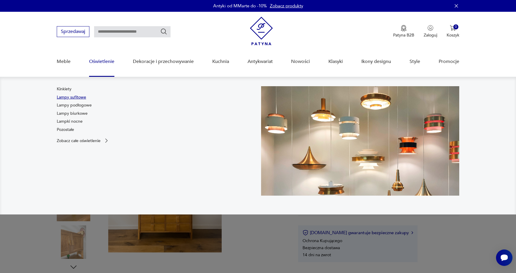
click at [74, 96] on link "Lampy sufitowe" at bounding box center [71, 97] width 29 height 6
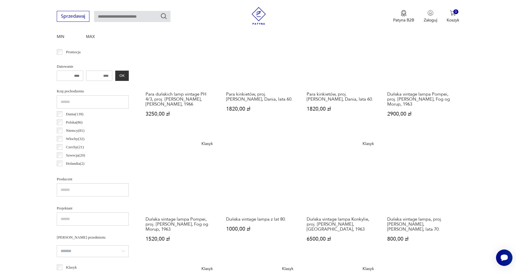
scroll to position [173, 0]
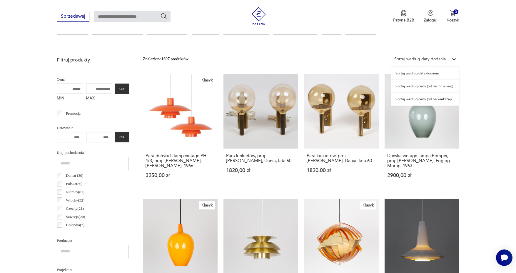
click at [454, 59] on icon at bounding box center [454, 59] width 4 height 2
click at [447, 86] on div "Sortuj według ceny (od najmniejszej)" at bounding box center [425, 86] width 68 height 13
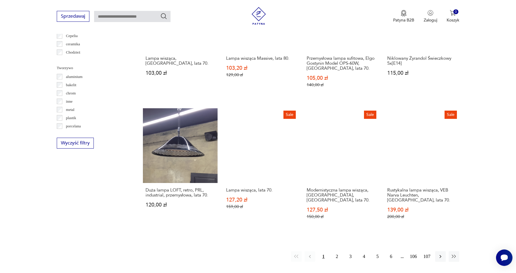
scroll to position [540, 0]
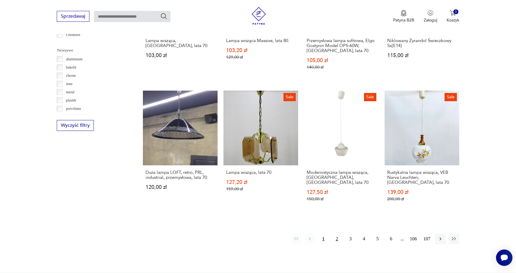
click at [337, 233] on button "2" at bounding box center [337, 238] width 11 height 11
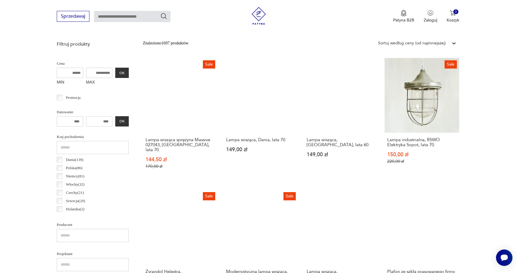
scroll to position [254, 0]
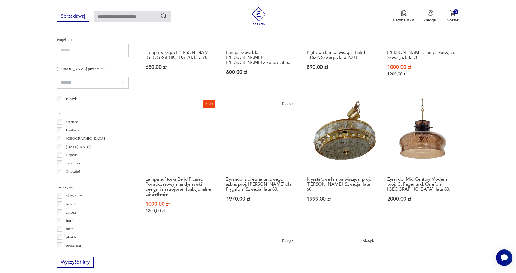
scroll to position [348, 0]
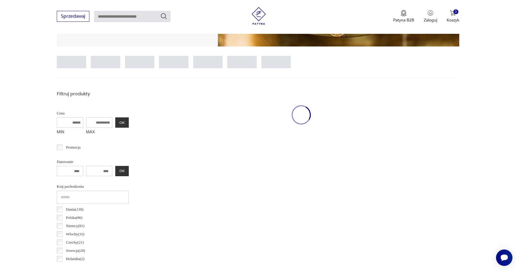
scroll to position [138, 0]
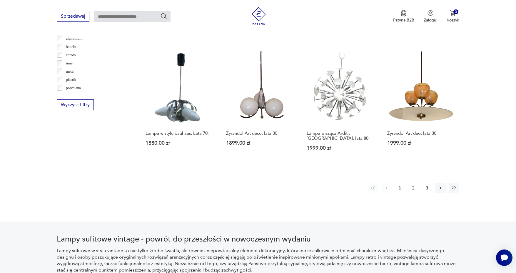
scroll to position [561, 0]
click at [440, 185] on icon "button" at bounding box center [440, 186] width 2 height 3
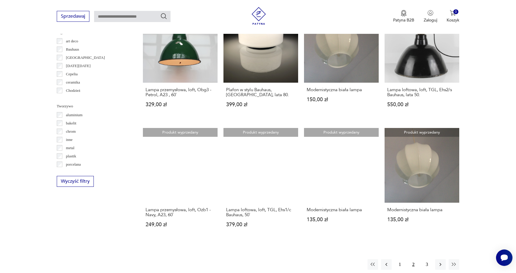
scroll to position [512, 0]
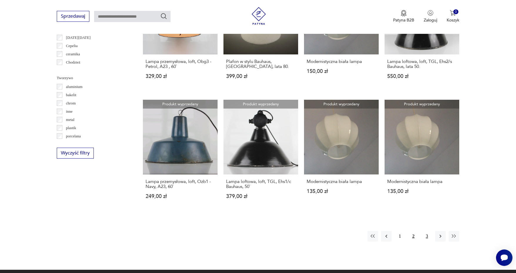
click at [429, 235] on button "3" at bounding box center [427, 236] width 11 height 11
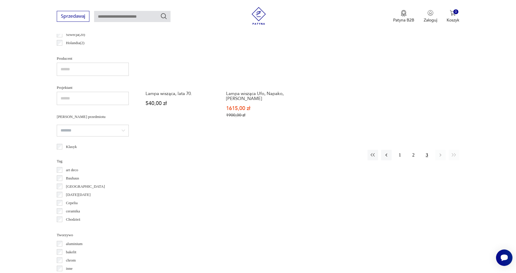
scroll to position [400, 0]
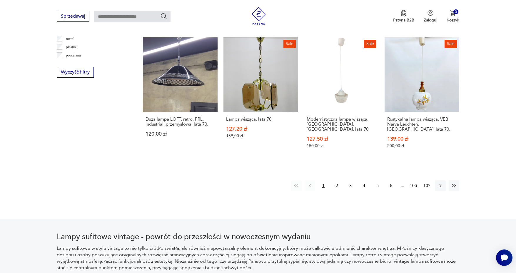
scroll to position [594, 0]
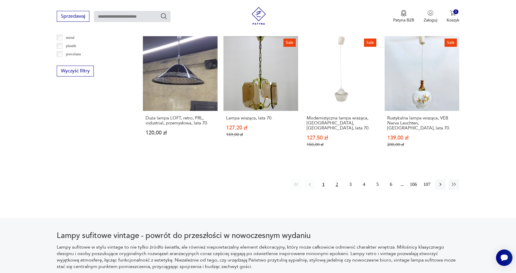
click at [338, 179] on button "2" at bounding box center [337, 184] width 11 height 11
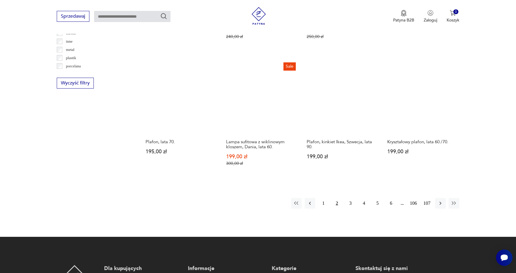
scroll to position [593, 0]
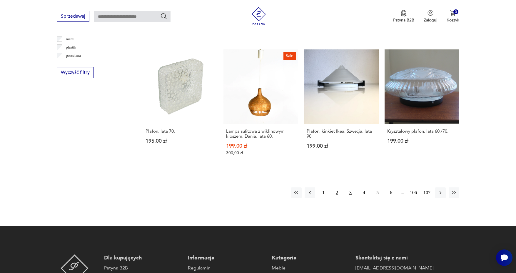
click at [350, 187] on button "3" at bounding box center [350, 192] width 11 height 11
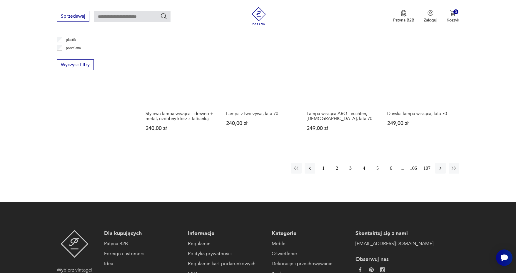
scroll to position [604, 0]
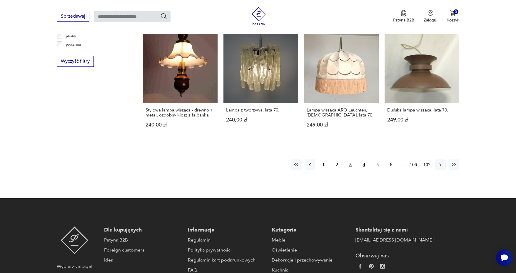
click at [366, 161] on button "4" at bounding box center [364, 164] width 11 height 11
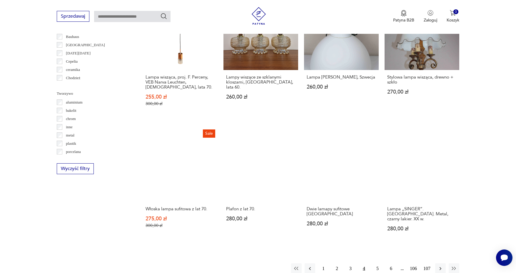
scroll to position [557, 0]
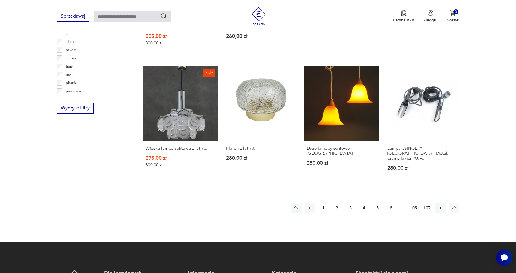
click at [377, 203] on button "5" at bounding box center [377, 208] width 11 height 11
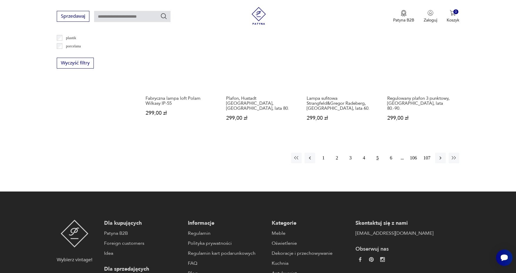
scroll to position [585, 0]
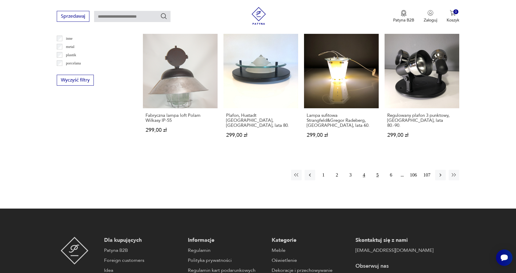
click at [364, 170] on button "4" at bounding box center [364, 175] width 11 height 11
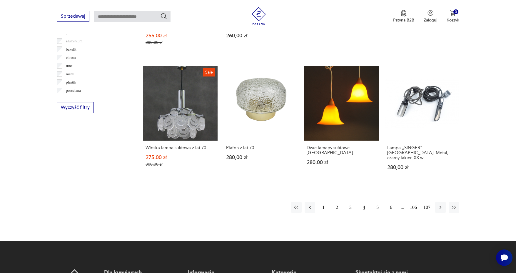
scroll to position [576, 0]
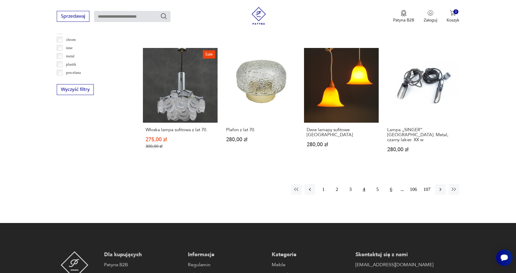
click at [390, 184] on button "6" at bounding box center [391, 189] width 11 height 11
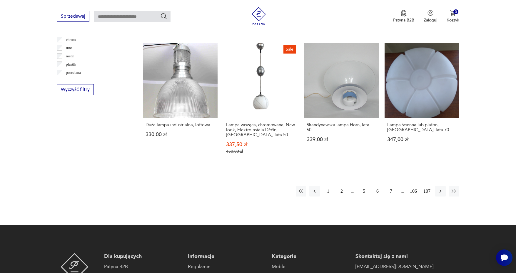
scroll to position [580, 0]
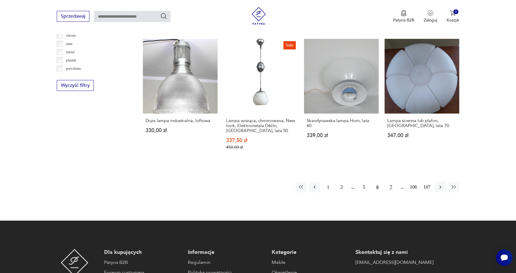
click at [391, 182] on button "7" at bounding box center [391, 187] width 11 height 11
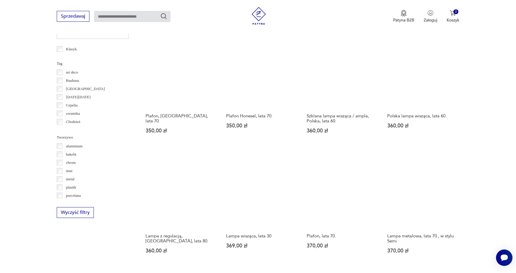
scroll to position [525, 0]
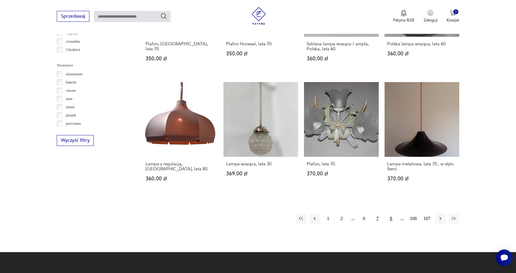
click at [390, 217] on button "8" at bounding box center [391, 218] width 11 height 11
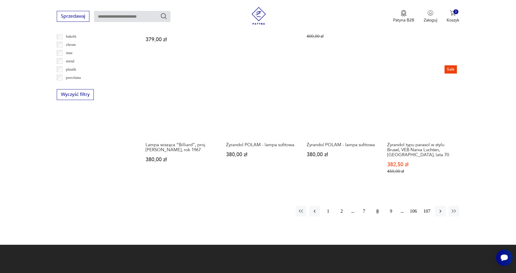
scroll to position [570, 0]
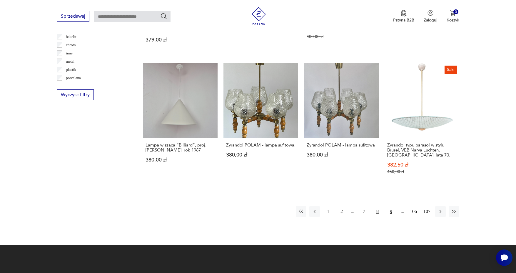
click at [392, 206] on button "9" at bounding box center [391, 211] width 11 height 11
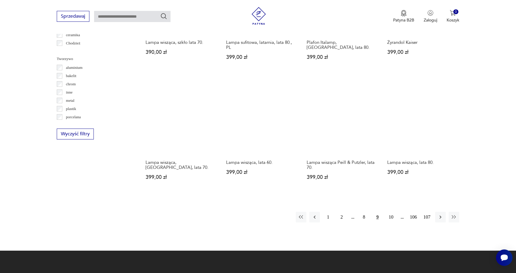
scroll to position [532, 0]
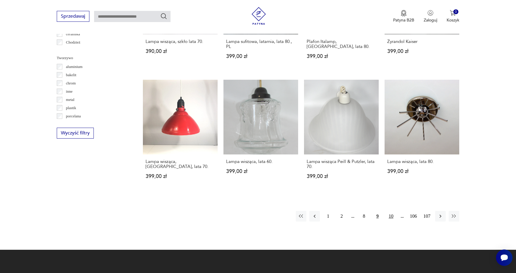
click at [390, 211] on button "10" at bounding box center [391, 216] width 11 height 11
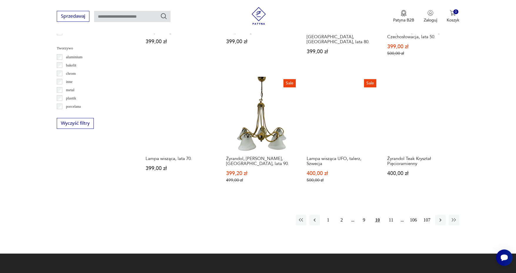
scroll to position [555, 0]
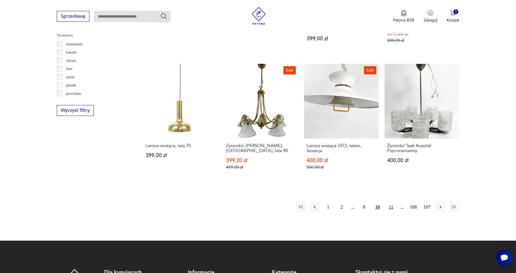
click at [390, 202] on button "11" at bounding box center [391, 207] width 11 height 11
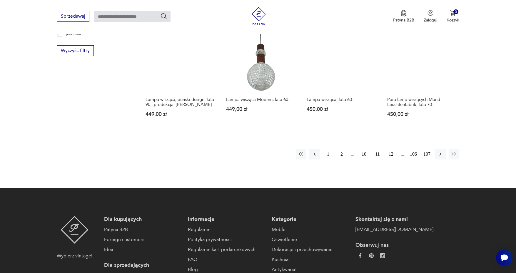
scroll to position [617, 0]
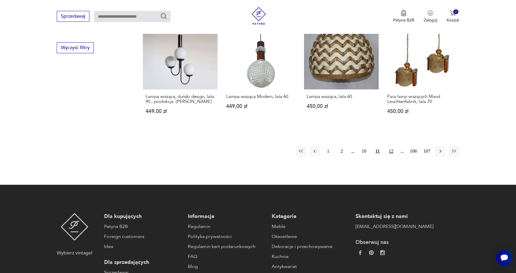
click at [392, 146] on button "12" at bounding box center [391, 151] width 11 height 11
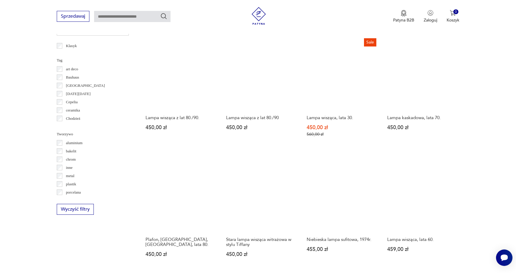
scroll to position [488, 0]
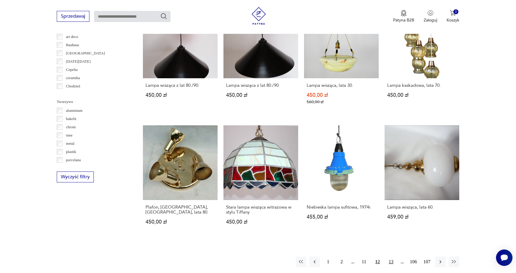
click at [390, 258] on button "13" at bounding box center [391, 261] width 11 height 11
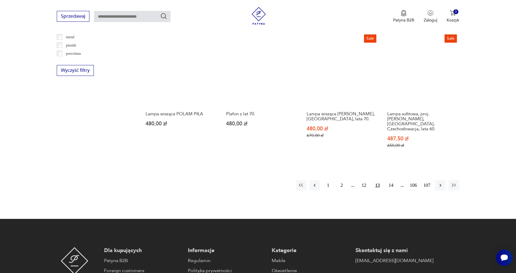
scroll to position [603, 0]
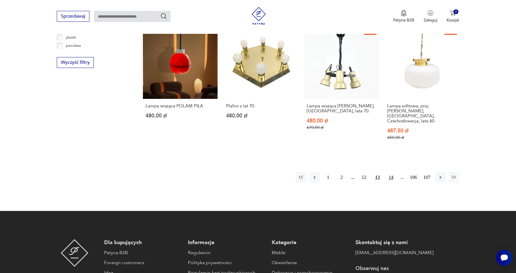
click at [387, 172] on button "14" at bounding box center [391, 177] width 11 height 11
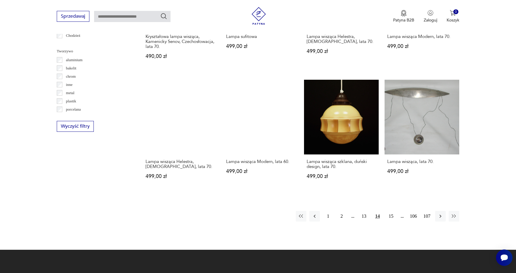
scroll to position [553, 0]
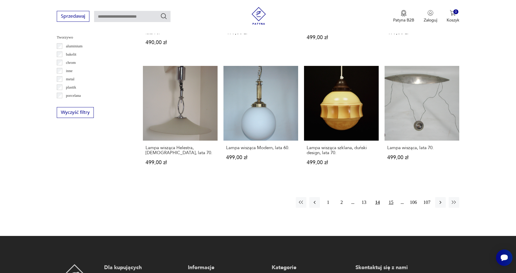
click at [391, 197] on button "15" at bounding box center [391, 202] width 11 height 11
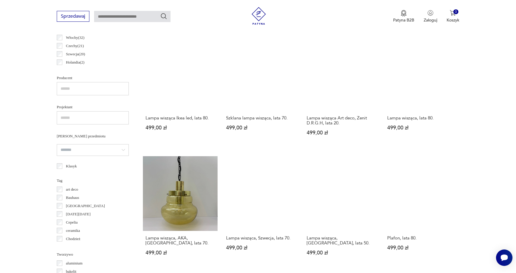
scroll to position [337, 0]
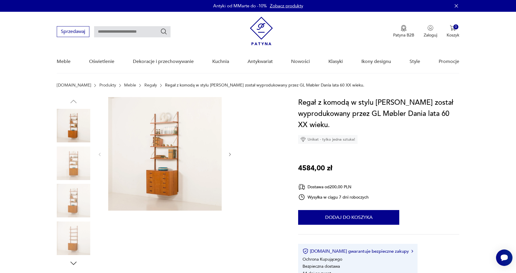
click at [82, 162] on img at bounding box center [74, 163] width 34 height 34
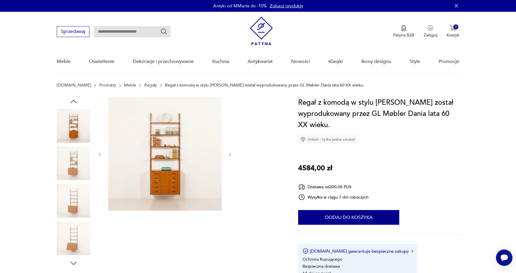
click at [72, 188] on img at bounding box center [74, 201] width 34 height 34
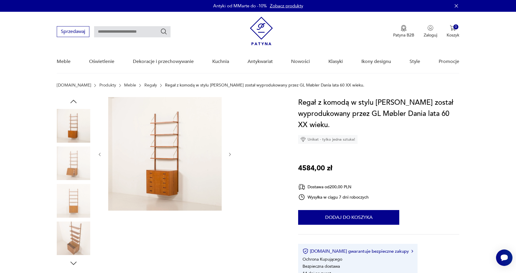
click at [74, 231] on img at bounding box center [74, 238] width 34 height 34
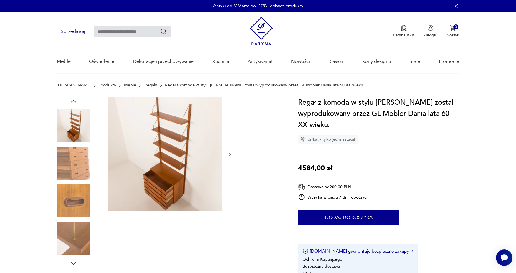
click at [71, 116] on img at bounding box center [74, 126] width 34 height 34
click at [75, 123] on img at bounding box center [74, 126] width 34 height 34
click at [81, 164] on img at bounding box center [74, 163] width 34 height 34
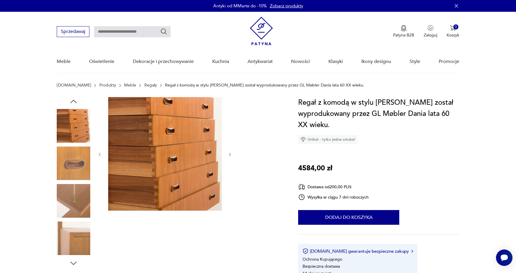
click at [80, 199] on img at bounding box center [74, 201] width 34 height 34
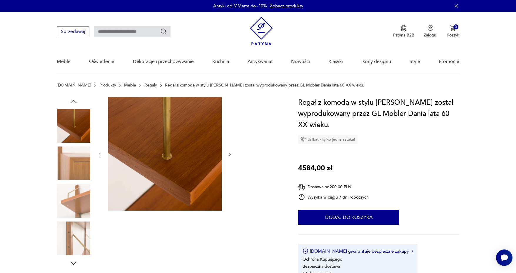
click at [76, 230] on img at bounding box center [74, 238] width 34 height 34
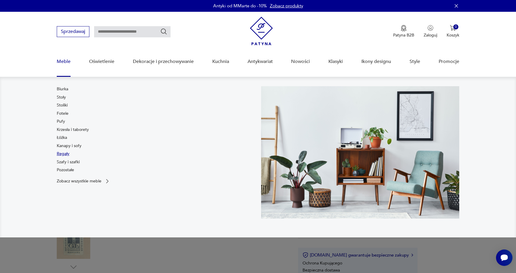
click at [63, 153] on link "Regały" at bounding box center [63, 154] width 13 height 6
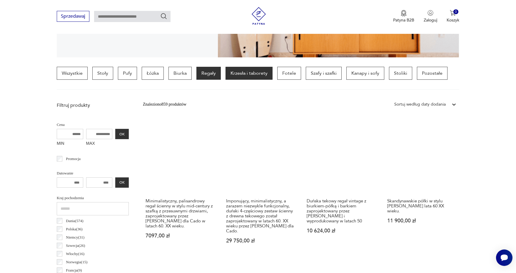
scroll to position [131, 0]
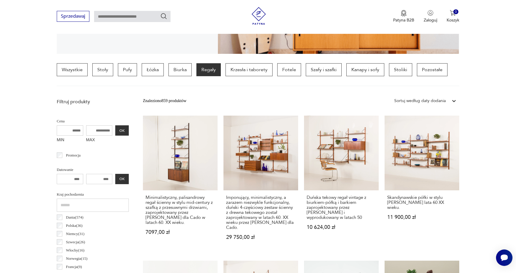
click at [451, 102] on icon at bounding box center [454, 101] width 6 height 6
click at [436, 128] on div "Sortuj według ceny (od najmniejszej)" at bounding box center [425, 127] width 68 height 13
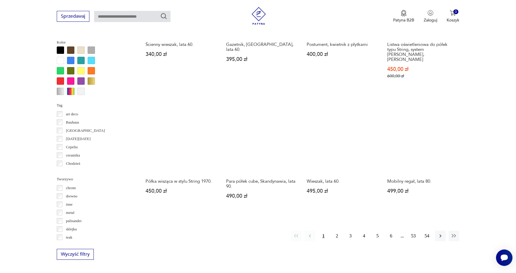
scroll to position [549, 0]
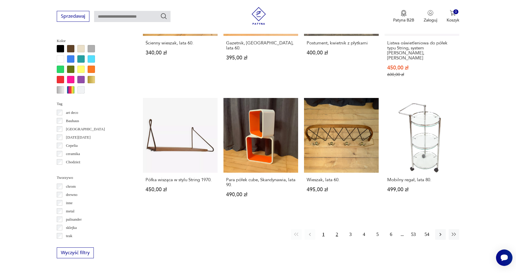
click at [337, 229] on button "2" at bounding box center [337, 234] width 11 height 11
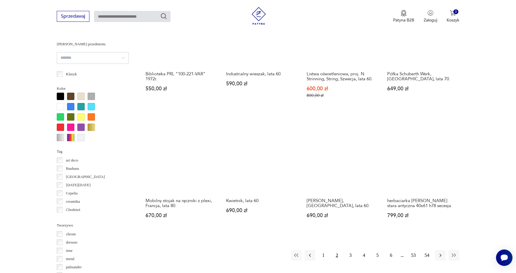
scroll to position [503, 0]
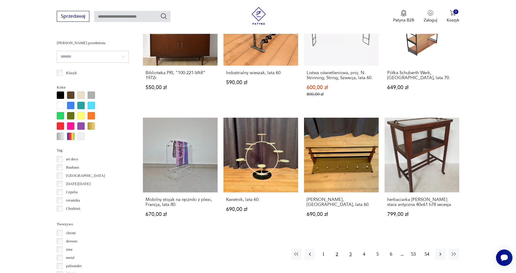
click at [350, 254] on button "3" at bounding box center [350, 254] width 11 height 11
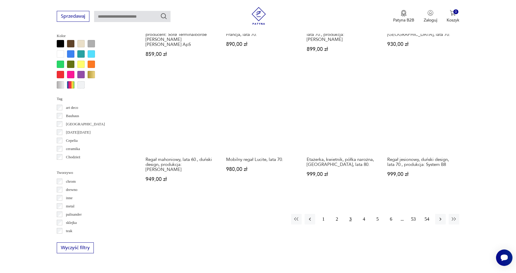
scroll to position [554, 0]
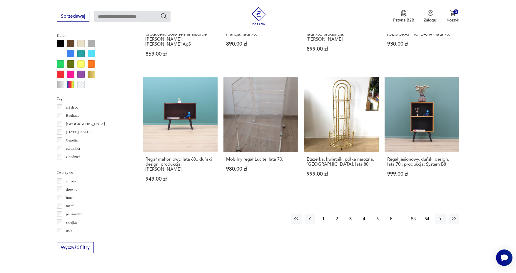
click at [365, 213] on button "4" at bounding box center [364, 218] width 11 height 11
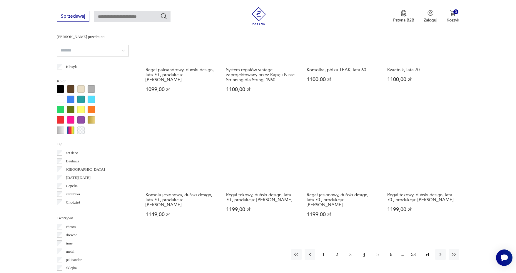
scroll to position [510, 0]
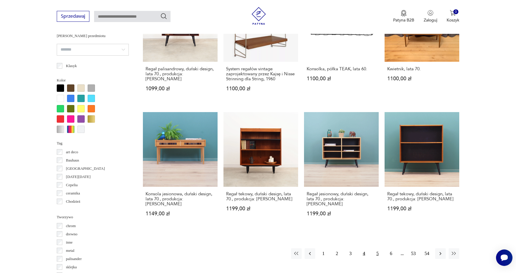
click at [377, 248] on button "5" at bounding box center [377, 253] width 11 height 11
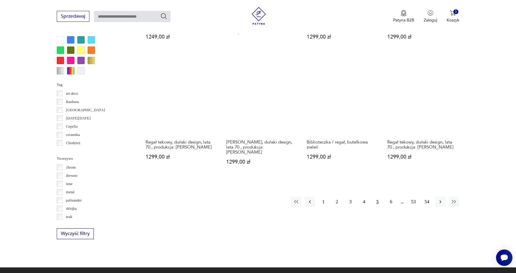
scroll to position [572, 0]
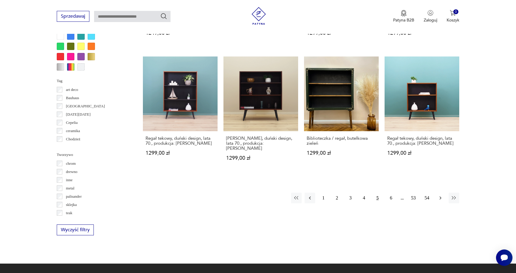
click at [439, 195] on icon "button" at bounding box center [440, 198] width 6 height 6
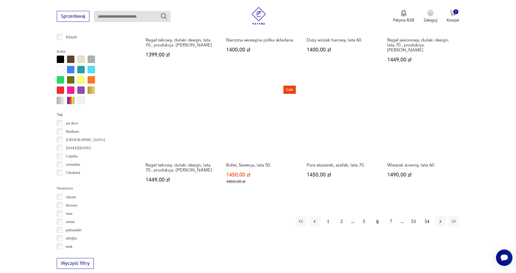
scroll to position [539, 0]
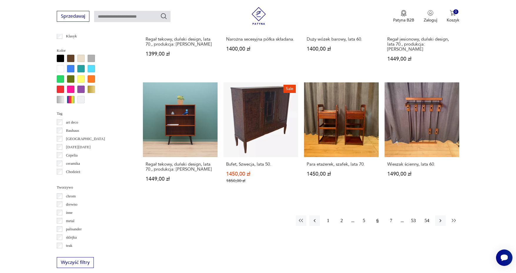
click at [454, 218] on icon "button" at bounding box center [454, 221] width 6 height 6
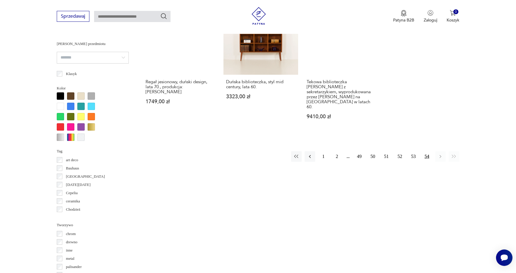
scroll to position [497, 0]
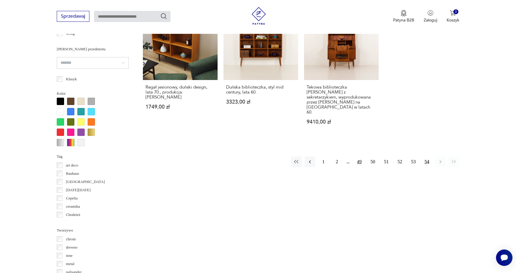
click at [358, 156] on button "49" at bounding box center [359, 161] width 11 height 11
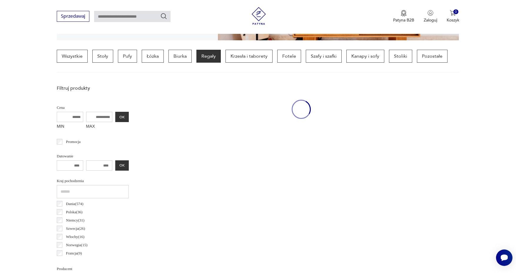
scroll to position [138, 0]
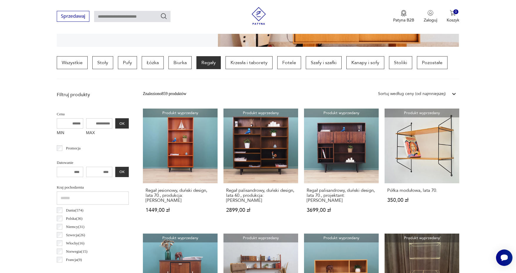
click at [438, 95] on div "Sortuj według ceny (od najmniejszej)" at bounding box center [412, 94] width 68 height 6
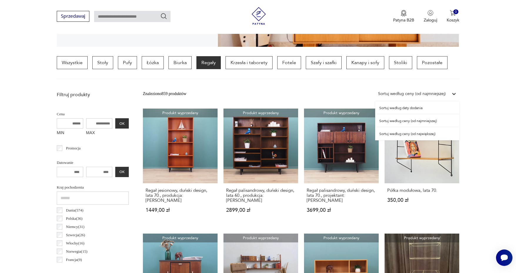
click at [429, 120] on div "Sortuj według ceny (od najmniejszej)" at bounding box center [417, 120] width 84 height 13
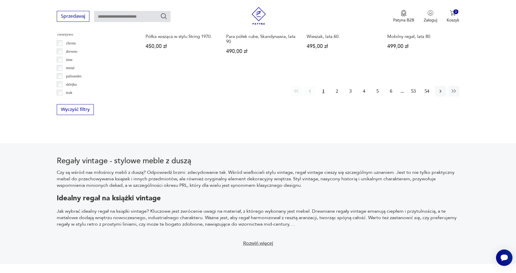
scroll to position [675, 0]
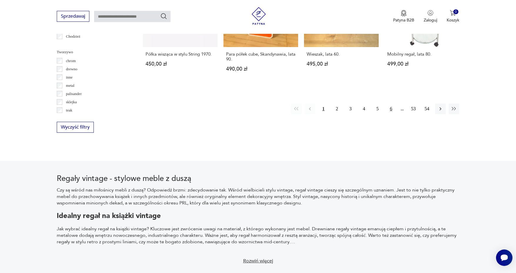
click at [390, 103] on button "6" at bounding box center [391, 108] width 11 height 11
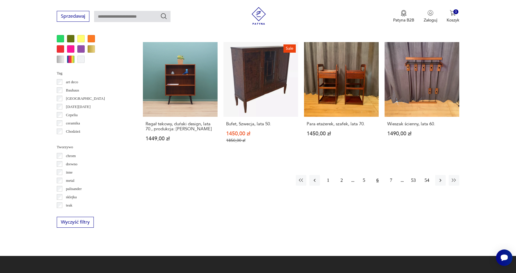
scroll to position [581, 0]
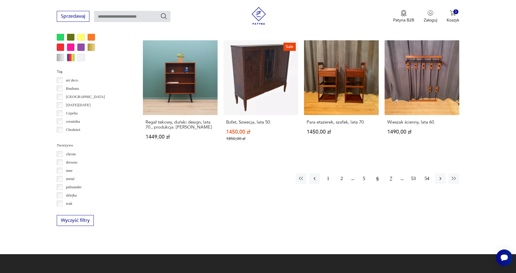
click at [391, 173] on button "7" at bounding box center [391, 178] width 11 height 11
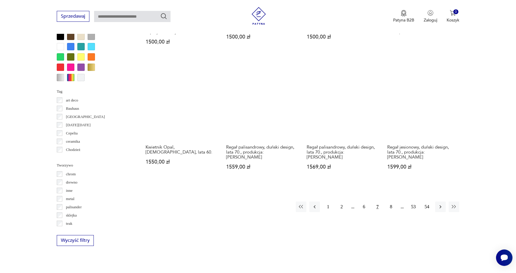
scroll to position [562, 0]
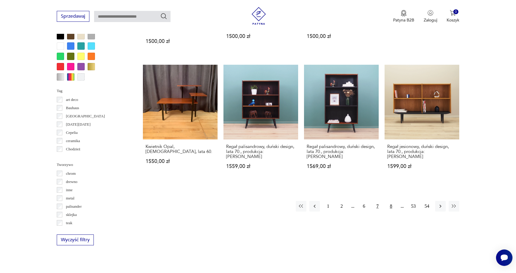
click at [392, 201] on button "8" at bounding box center [391, 206] width 11 height 11
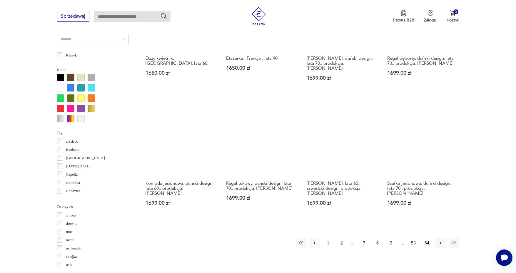
scroll to position [564, 0]
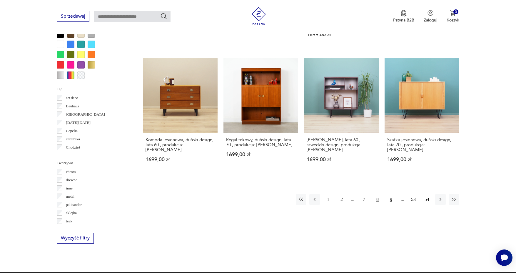
click at [390, 194] on button "9" at bounding box center [391, 199] width 11 height 11
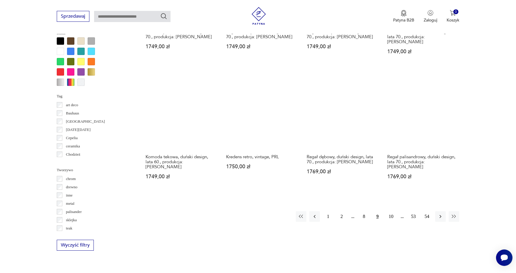
scroll to position [564, 0]
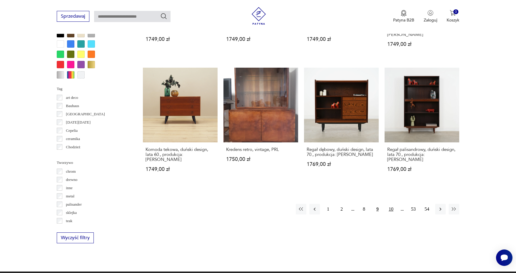
click at [390, 204] on button "10" at bounding box center [391, 209] width 11 height 11
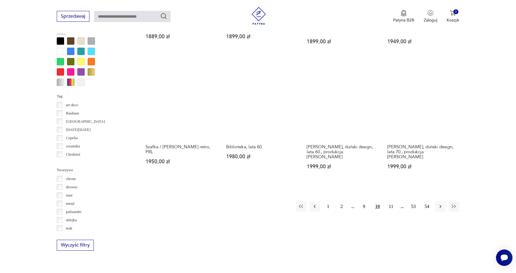
scroll to position [557, 0]
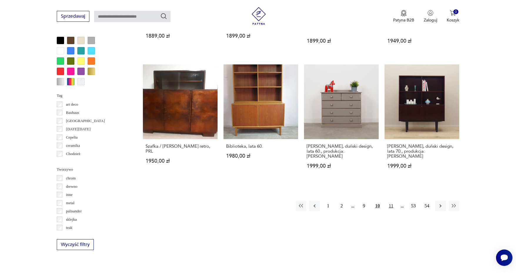
click at [393, 200] on button "11" at bounding box center [391, 205] width 11 height 11
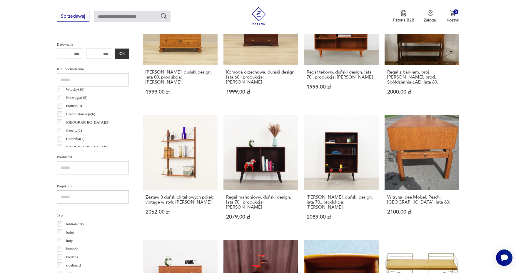
scroll to position [30, 0]
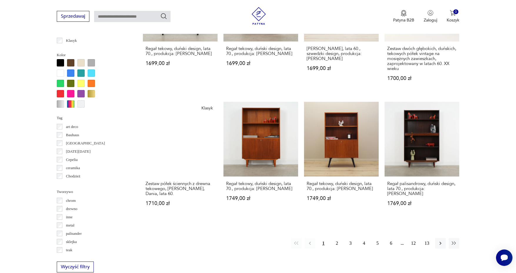
scroll to position [547, 0]
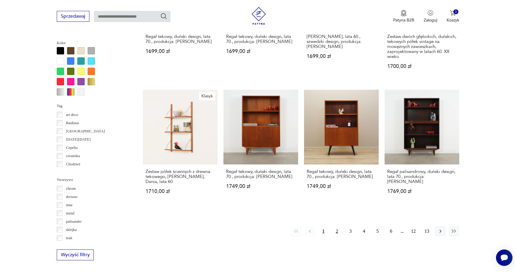
click at [336, 227] on button "2" at bounding box center [337, 231] width 11 height 11
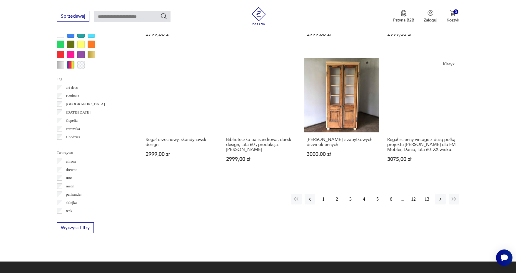
scroll to position [580, 0]
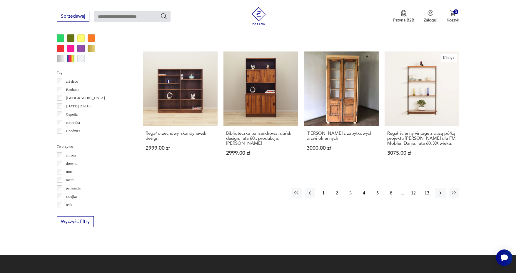
click at [350, 188] on button "3" at bounding box center [350, 193] width 11 height 11
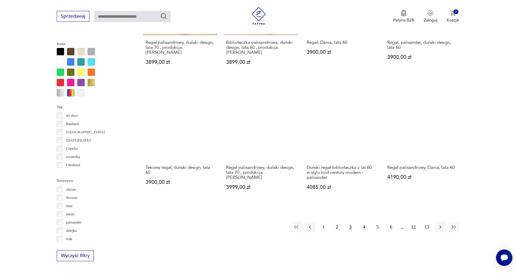
scroll to position [564, 0]
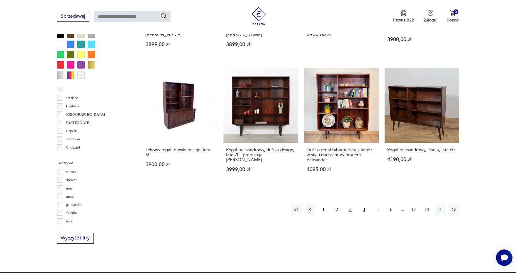
click at [366, 204] on button "4" at bounding box center [364, 209] width 11 height 11
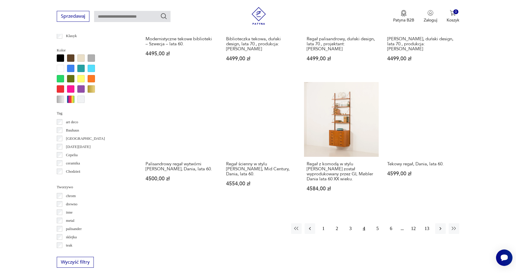
scroll to position [541, 0]
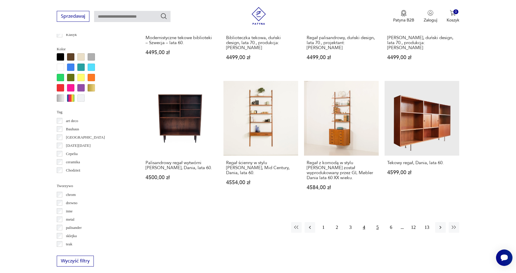
click at [379, 223] on button "5" at bounding box center [377, 227] width 11 height 11
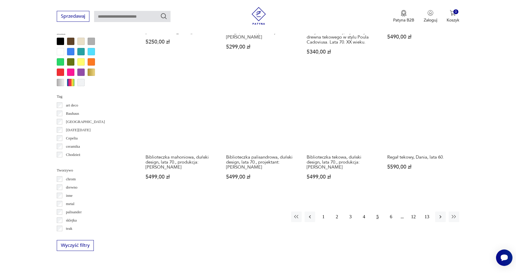
scroll to position [568, 0]
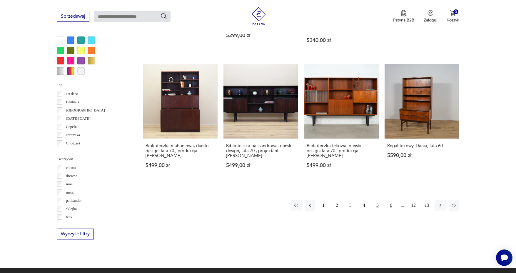
click at [390, 202] on button "6" at bounding box center [391, 205] width 11 height 11
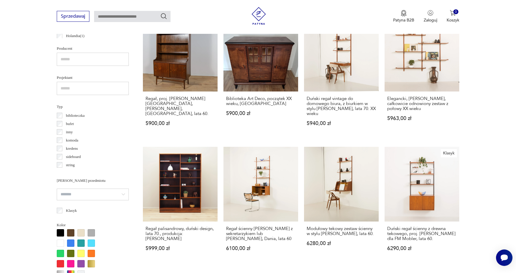
scroll to position [528, 0]
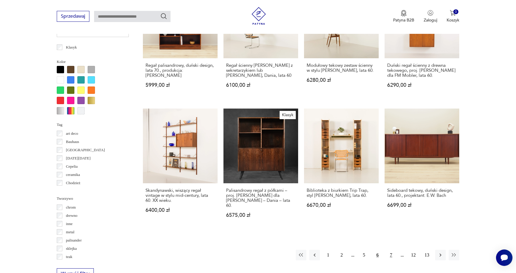
click at [390, 250] on button "7" at bounding box center [391, 255] width 11 height 11
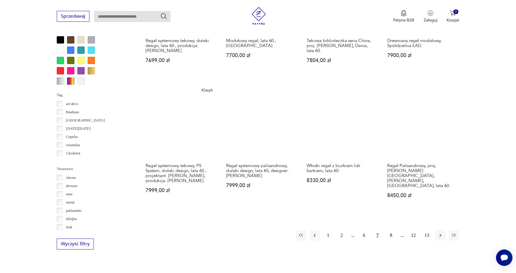
scroll to position [572, 0]
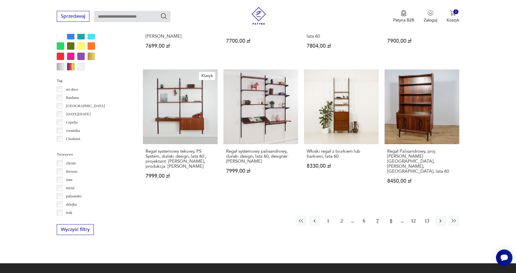
click at [391, 215] on button "8" at bounding box center [391, 220] width 11 height 11
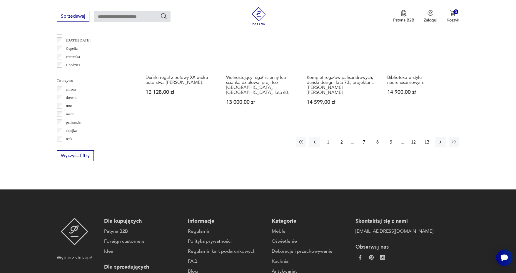
scroll to position [648, 0]
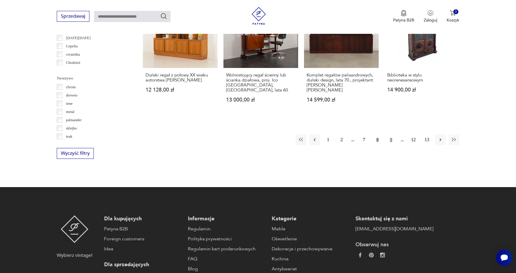
click at [391, 134] on button "9" at bounding box center [391, 139] width 11 height 11
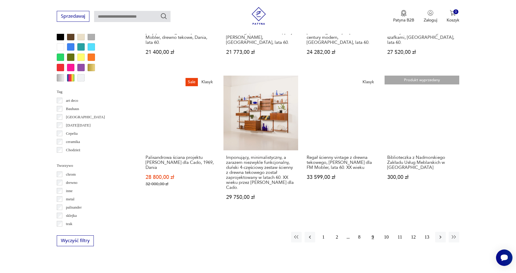
scroll to position [581, 0]
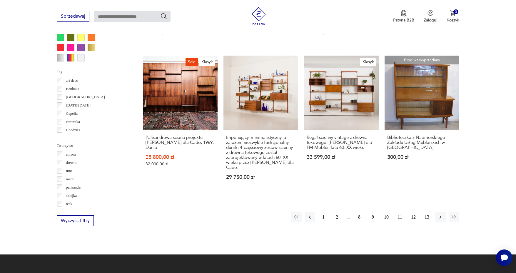
click at [386, 212] on button "10" at bounding box center [386, 217] width 11 height 11
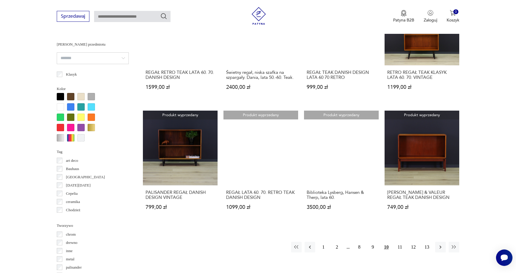
scroll to position [502, 0]
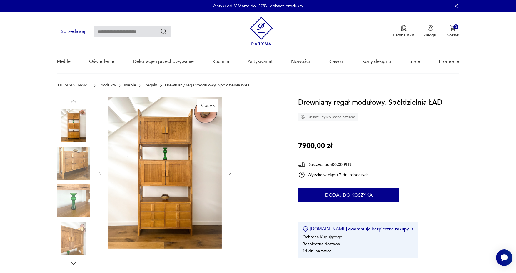
click at [229, 171] on icon "button" at bounding box center [230, 173] width 5 height 5
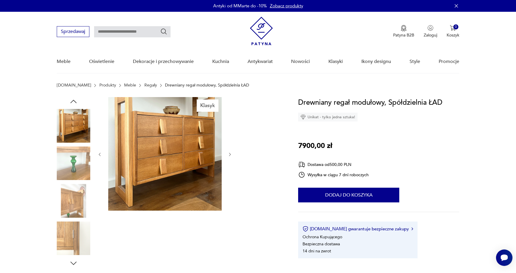
click at [229, 152] on icon "button" at bounding box center [230, 154] width 5 height 5
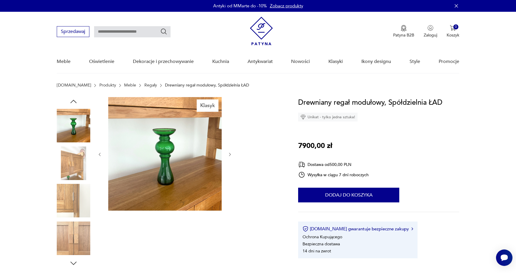
click at [229, 152] on icon "button" at bounding box center [230, 154] width 5 height 5
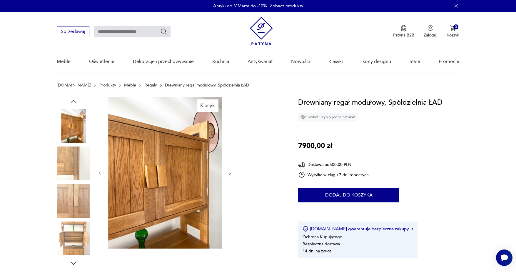
click at [230, 171] on icon "button" at bounding box center [230, 173] width 5 height 5
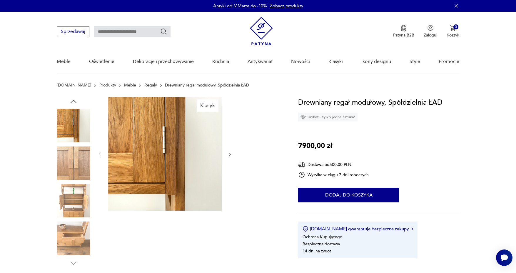
click at [231, 153] on icon "button" at bounding box center [230, 154] width 5 height 5
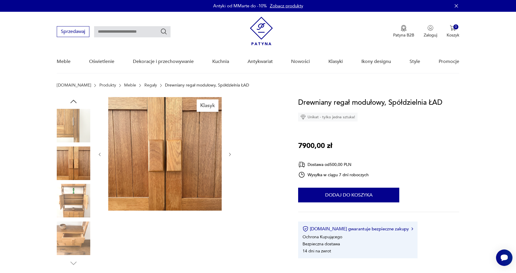
click at [231, 153] on icon "button" at bounding box center [230, 154] width 5 height 5
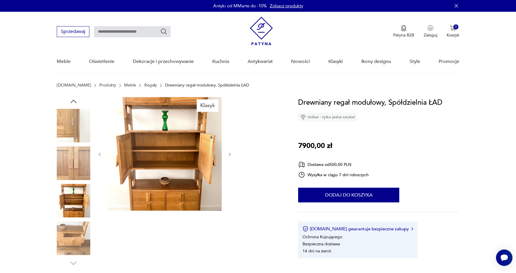
click at [231, 153] on icon "button" at bounding box center [230, 154] width 5 height 5
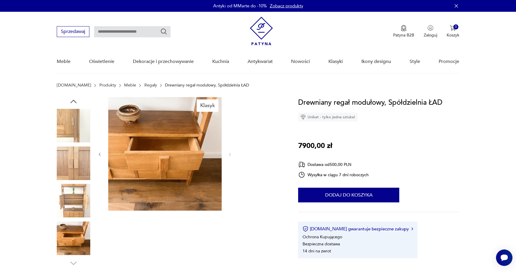
click at [73, 99] on icon "button" at bounding box center [73, 101] width 9 height 9
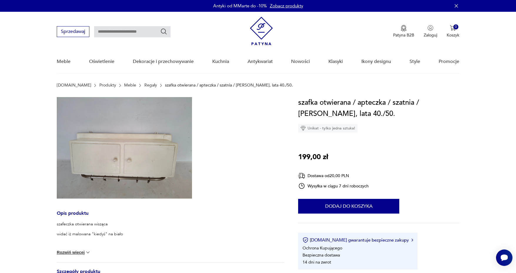
click at [122, 165] on img at bounding box center [124, 147] width 135 height 101
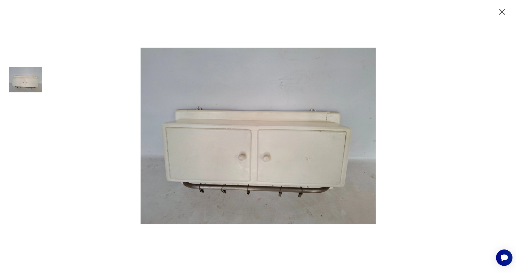
click at [502, 10] on icon "button" at bounding box center [502, 12] width 10 height 10
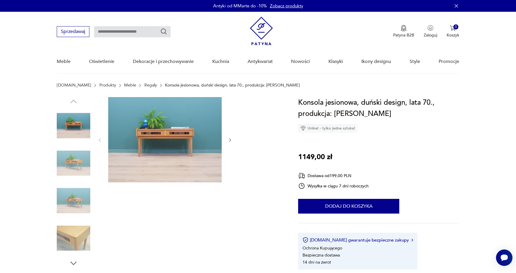
click at [77, 126] on img at bounding box center [74, 126] width 34 height 34
click at [76, 156] on img at bounding box center [74, 163] width 34 height 34
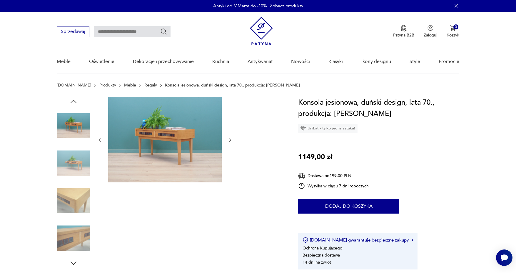
click at [70, 201] on img at bounding box center [74, 201] width 34 height 34
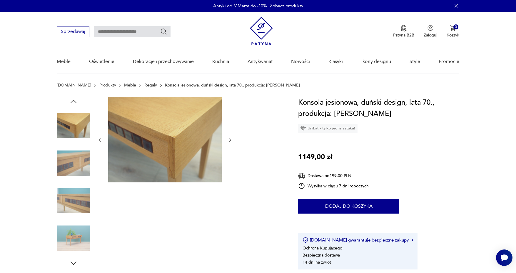
click at [72, 233] on img at bounding box center [74, 238] width 34 height 34
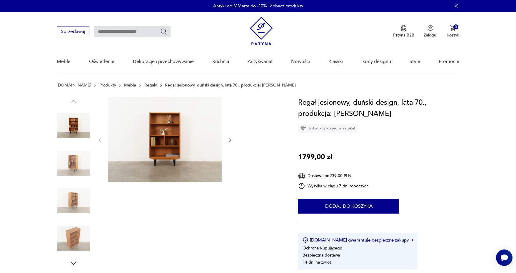
click at [173, 139] on img at bounding box center [164, 139] width 113 height 85
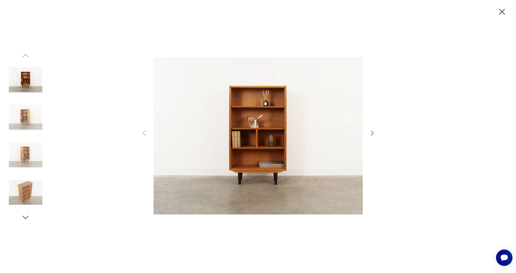
click at [372, 132] on icon "button" at bounding box center [372, 133] width 3 height 5
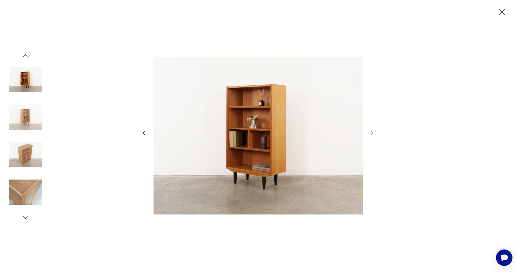
click at [372, 132] on icon "button" at bounding box center [372, 133] width 3 height 5
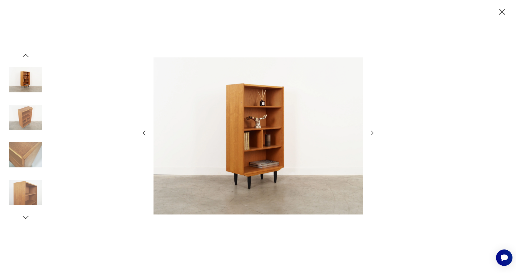
click at [372, 132] on icon "button" at bounding box center [372, 133] width 3 height 5
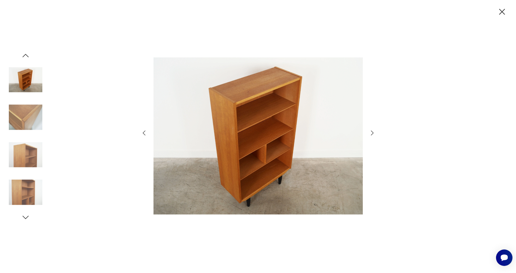
click at [372, 132] on icon "button" at bounding box center [372, 133] width 3 height 5
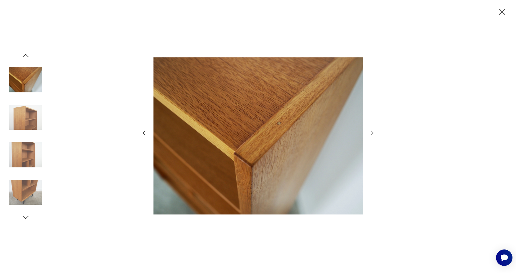
click at [372, 132] on icon "button" at bounding box center [372, 133] width 3 height 5
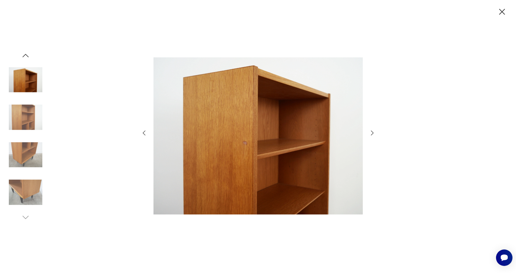
click at [372, 132] on icon "button" at bounding box center [372, 133] width 3 height 5
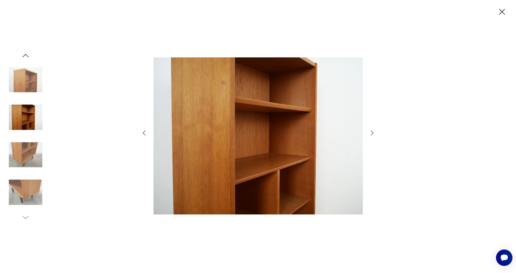
click at [372, 132] on icon "button" at bounding box center [372, 133] width 3 height 5
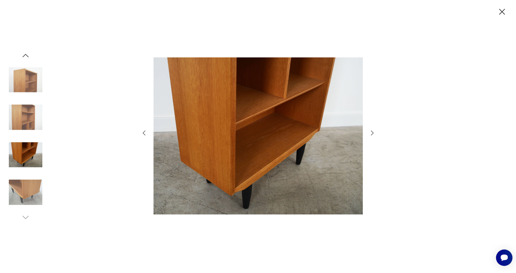
click at [372, 132] on icon "button" at bounding box center [372, 133] width 3 height 5
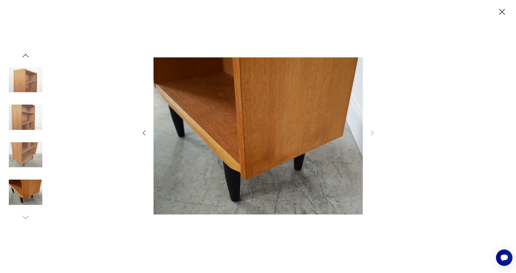
click at [31, 84] on img at bounding box center [26, 80] width 34 height 34
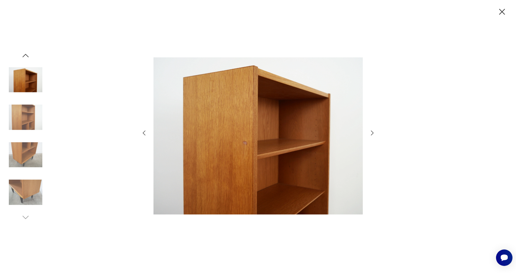
click at [372, 130] on icon "button" at bounding box center [372, 132] width 7 height 7
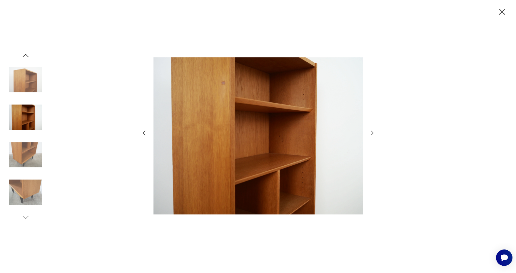
click at [372, 130] on icon "button" at bounding box center [372, 132] width 7 height 7
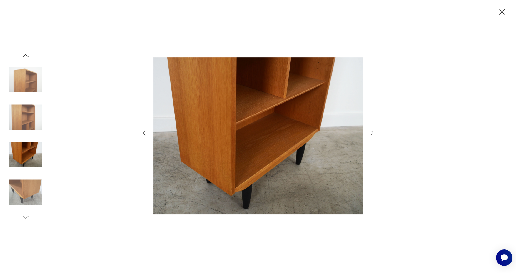
click at [372, 130] on icon "button" at bounding box center [372, 132] width 7 height 7
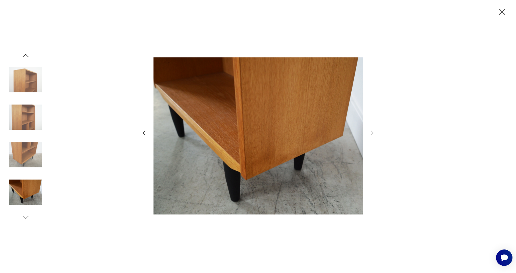
click at [505, 12] on icon "button" at bounding box center [502, 12] width 10 height 10
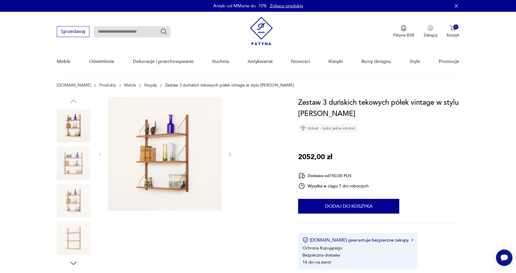
click at [70, 161] on img at bounding box center [74, 163] width 34 height 34
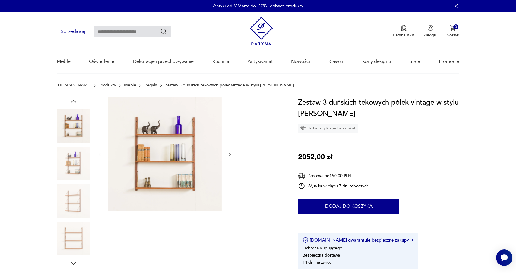
click at [164, 160] on img at bounding box center [164, 153] width 113 height 113
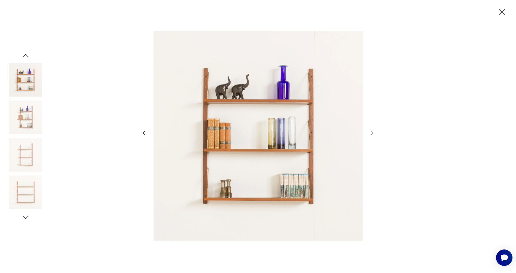
click at [373, 133] on icon "button" at bounding box center [372, 132] width 7 height 7
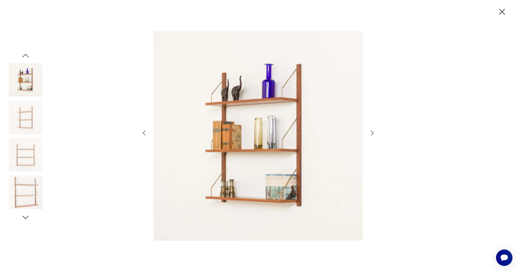
click at [373, 133] on icon "button" at bounding box center [372, 132] width 7 height 7
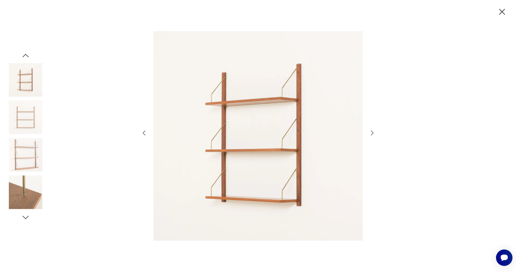
click at [373, 133] on icon "button" at bounding box center [372, 132] width 7 height 7
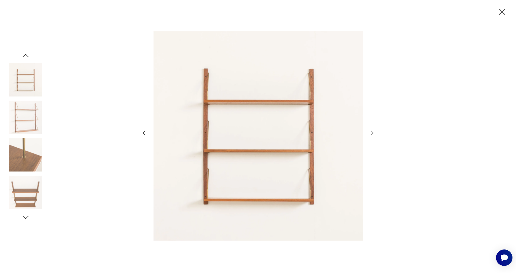
click at [373, 133] on icon "button" at bounding box center [372, 132] width 7 height 7
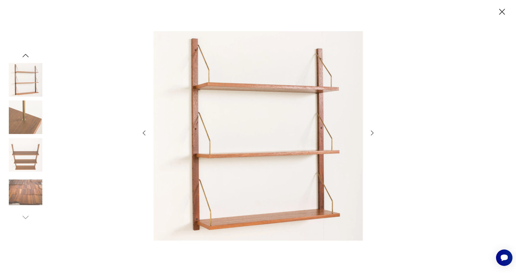
click at [373, 133] on icon "button" at bounding box center [372, 132] width 7 height 7
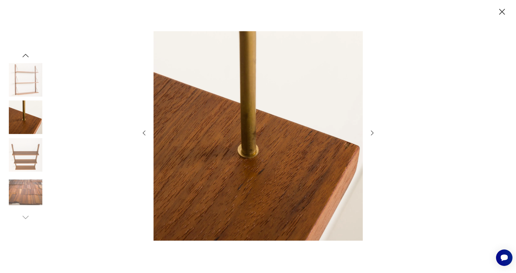
click at [373, 133] on icon "button" at bounding box center [372, 132] width 7 height 7
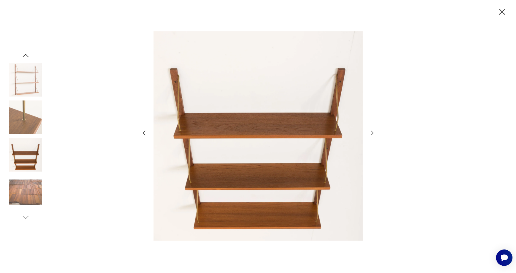
click at [373, 133] on icon "button" at bounding box center [372, 132] width 7 height 7
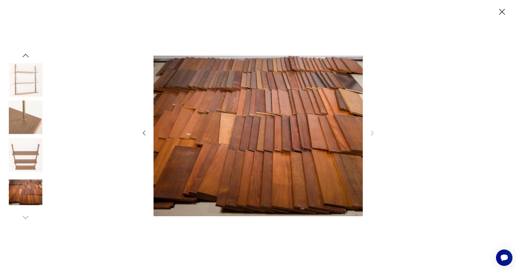
click at [144, 135] on icon "button" at bounding box center [144, 132] width 7 height 7
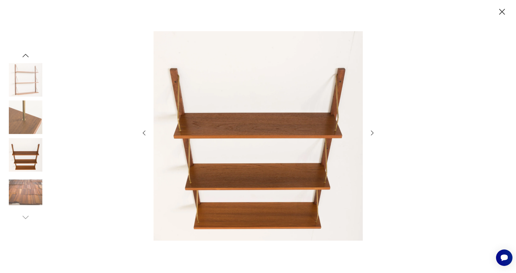
click at [144, 135] on icon "button" at bounding box center [144, 132] width 7 height 7
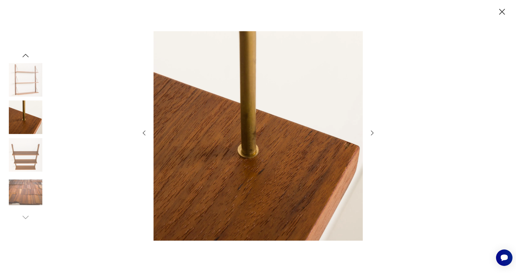
click at [144, 135] on icon "button" at bounding box center [144, 132] width 7 height 7
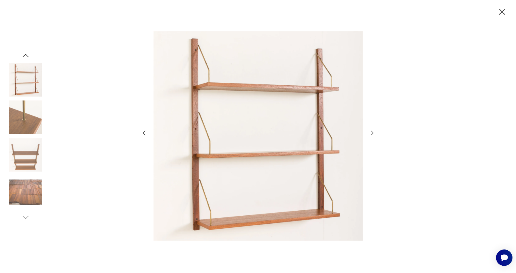
click at [144, 135] on icon "button" at bounding box center [144, 132] width 7 height 7
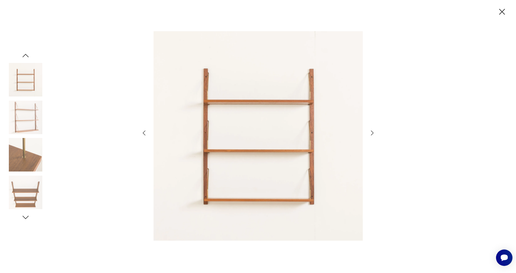
click at [144, 135] on icon "button" at bounding box center [144, 132] width 7 height 7
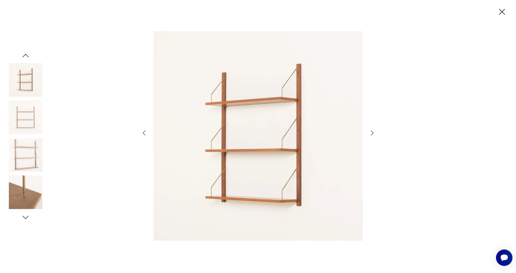
click at [144, 135] on icon "button" at bounding box center [144, 132] width 7 height 7
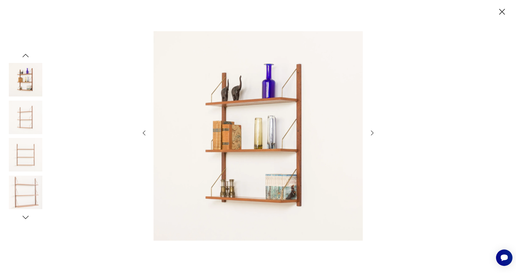
click at [378, 133] on div at bounding box center [258, 136] width 516 height 273
click at [373, 133] on icon "button" at bounding box center [372, 132] width 7 height 7
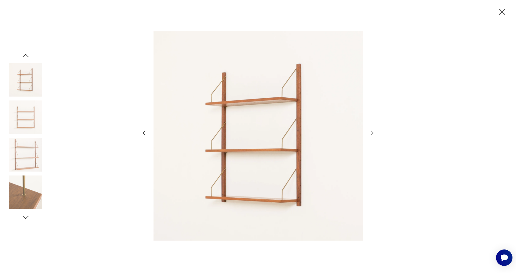
click at [373, 133] on icon "button" at bounding box center [372, 132] width 7 height 7
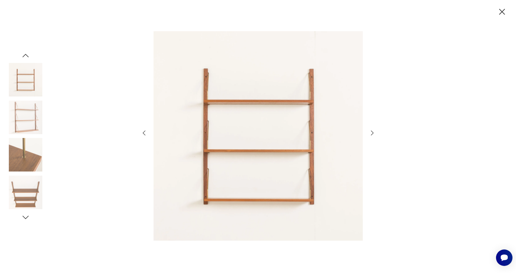
click at [373, 133] on icon "button" at bounding box center [372, 132] width 7 height 7
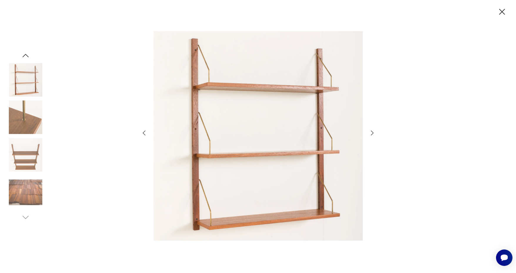
click at [373, 133] on icon "button" at bounding box center [372, 132] width 7 height 7
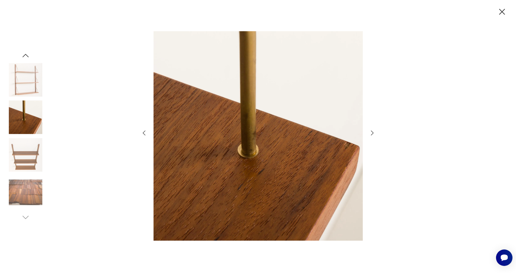
click at [373, 133] on icon "button" at bounding box center [372, 132] width 7 height 7
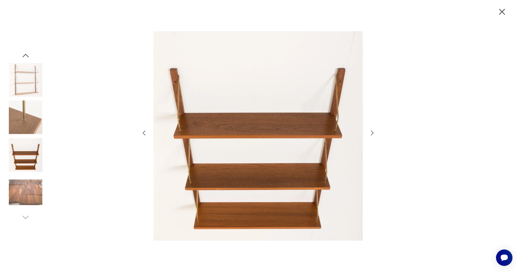
click at [373, 133] on icon "button" at bounding box center [372, 132] width 7 height 7
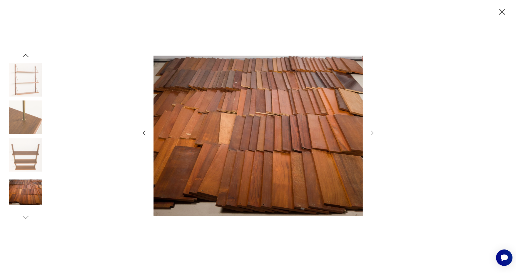
click at [502, 10] on icon "button" at bounding box center [502, 12] width 10 height 10
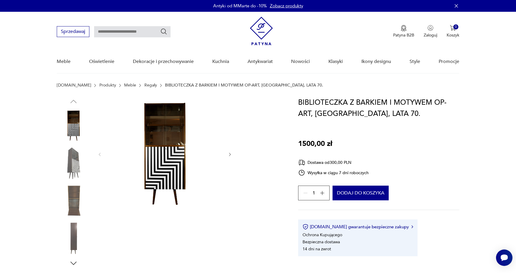
click at [168, 163] on img at bounding box center [164, 153] width 113 height 113
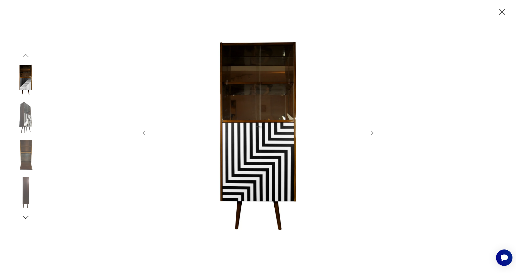
click at [373, 132] on icon "button" at bounding box center [372, 132] width 7 height 7
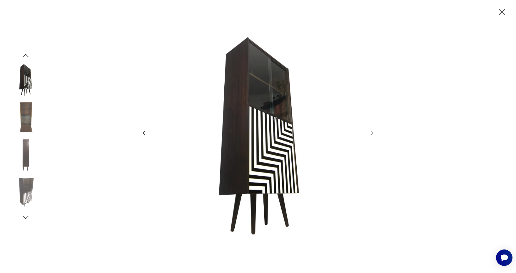
click at [373, 132] on icon "button" at bounding box center [372, 132] width 7 height 7
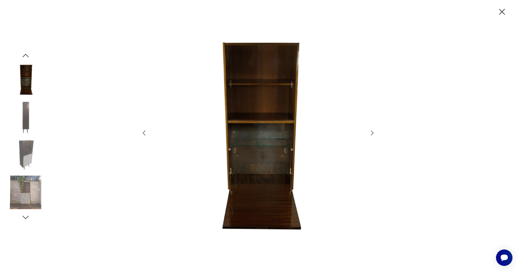
click at [373, 132] on icon "button" at bounding box center [372, 132] width 7 height 7
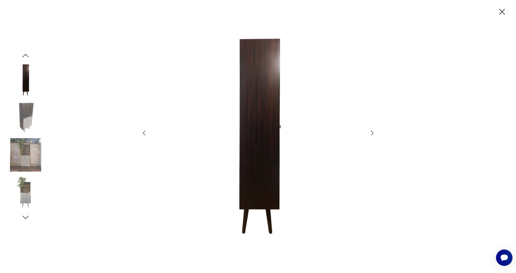
click at [373, 132] on icon "button" at bounding box center [372, 132] width 7 height 7
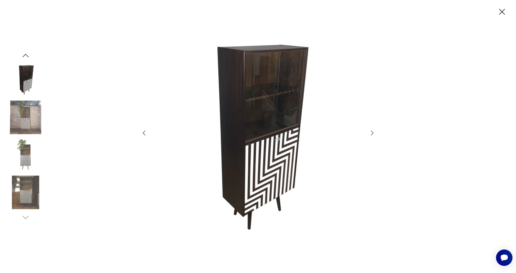
click at [373, 132] on icon "button" at bounding box center [372, 132] width 7 height 7
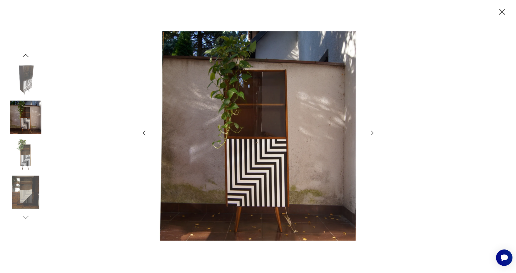
click at [373, 132] on icon "button" at bounding box center [372, 132] width 7 height 7
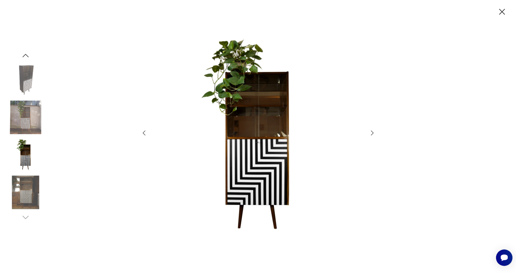
click at [373, 132] on icon "button" at bounding box center [372, 132] width 7 height 7
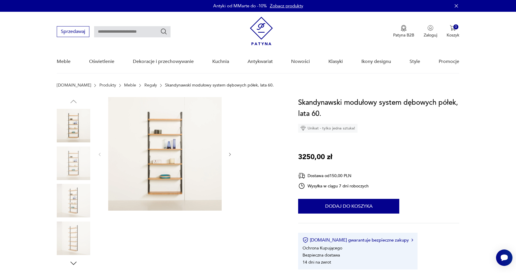
click at [181, 150] on img at bounding box center [164, 153] width 113 height 113
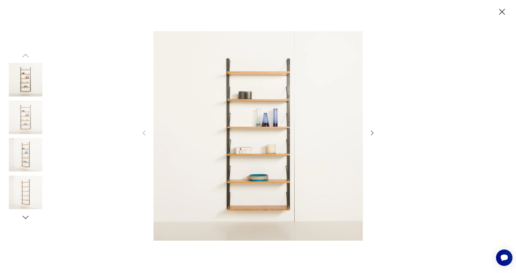
click at [370, 133] on icon "button" at bounding box center [372, 132] width 7 height 7
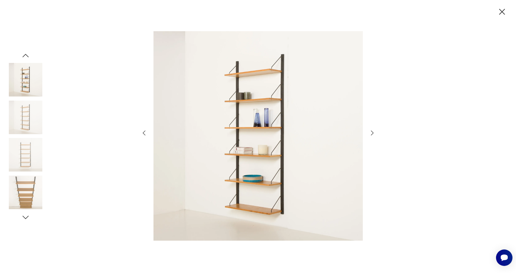
click at [370, 133] on icon "button" at bounding box center [372, 132] width 7 height 7
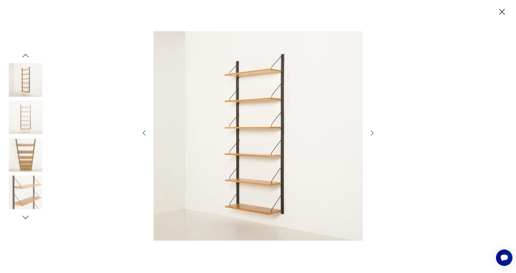
click at [370, 133] on icon "button" at bounding box center [372, 132] width 7 height 7
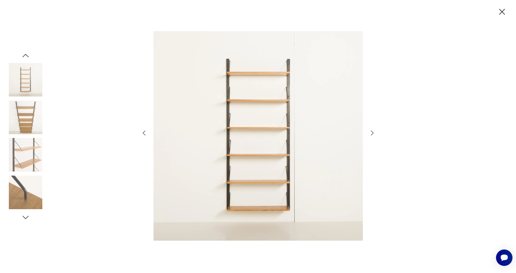
click at [370, 133] on icon "button" at bounding box center [372, 132] width 7 height 7
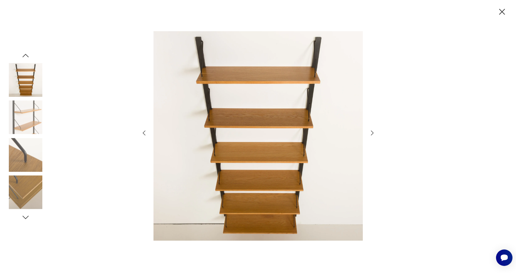
click at [370, 133] on icon "button" at bounding box center [372, 132] width 7 height 7
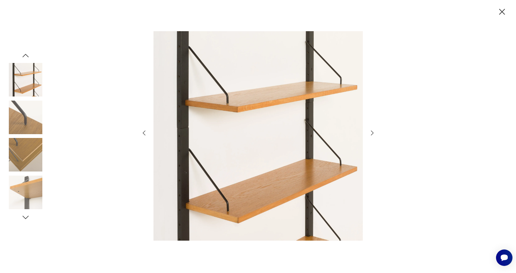
click at [370, 133] on icon "button" at bounding box center [372, 132] width 7 height 7
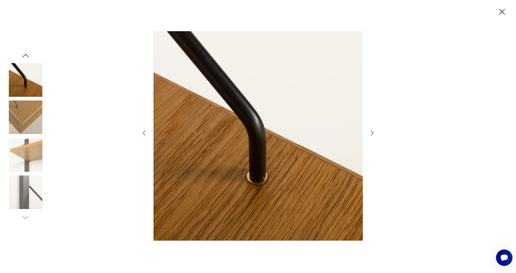
click at [370, 133] on icon "button" at bounding box center [372, 132] width 7 height 7
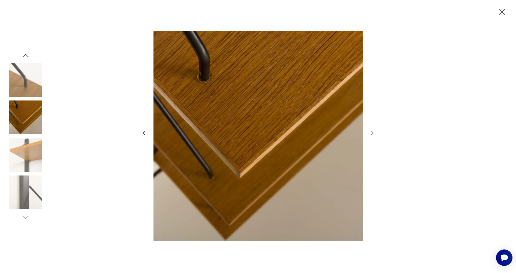
click at [370, 133] on icon "button" at bounding box center [372, 132] width 7 height 7
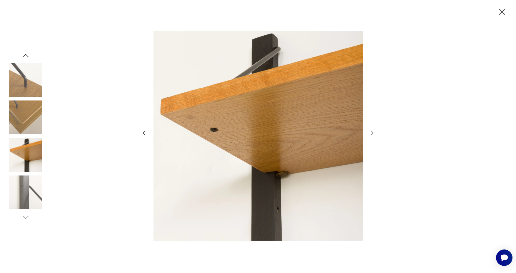
click at [370, 133] on icon "button" at bounding box center [372, 132] width 7 height 7
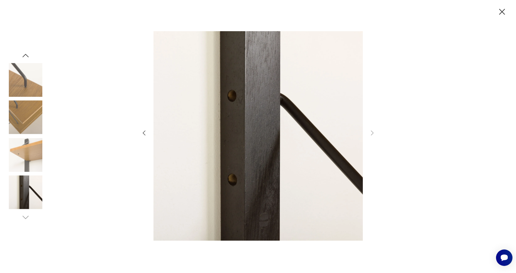
click at [502, 13] on icon "button" at bounding box center [502, 12] width 10 height 10
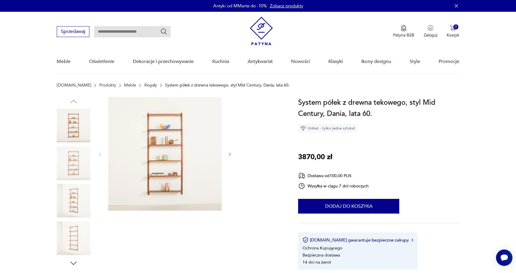
click at [181, 171] on img at bounding box center [164, 153] width 113 height 113
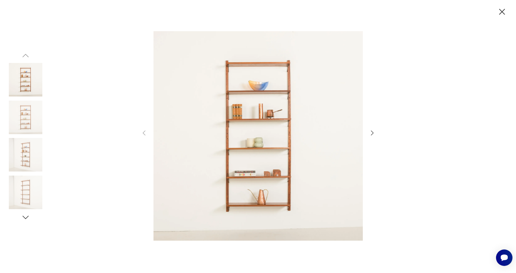
click at [374, 132] on icon "button" at bounding box center [372, 132] width 7 height 7
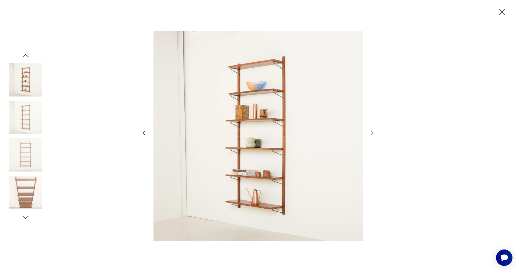
click at [374, 132] on icon "button" at bounding box center [372, 132] width 7 height 7
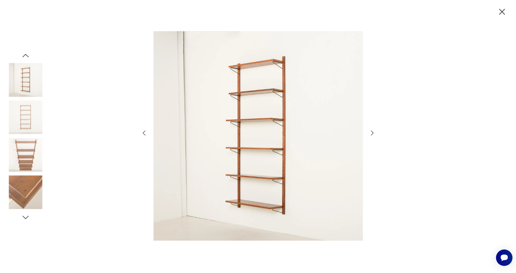
click at [374, 132] on icon "button" at bounding box center [372, 132] width 7 height 7
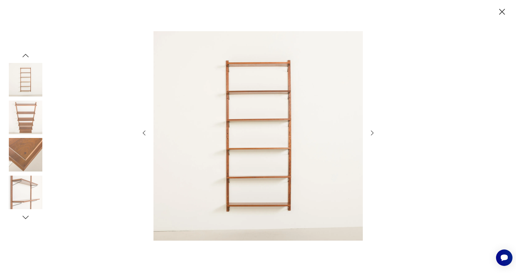
click at [503, 11] on icon "button" at bounding box center [502, 12] width 6 height 6
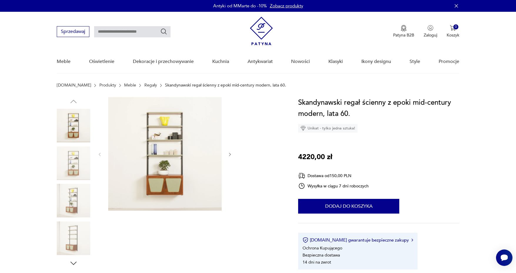
click at [186, 151] on img at bounding box center [164, 153] width 113 height 113
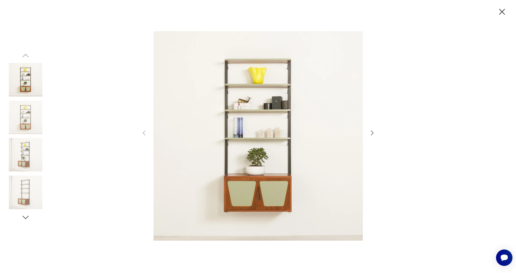
click at [372, 132] on icon "button" at bounding box center [372, 132] width 7 height 7
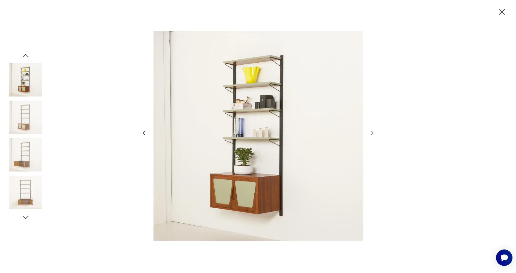
click at [372, 132] on icon "button" at bounding box center [372, 132] width 7 height 7
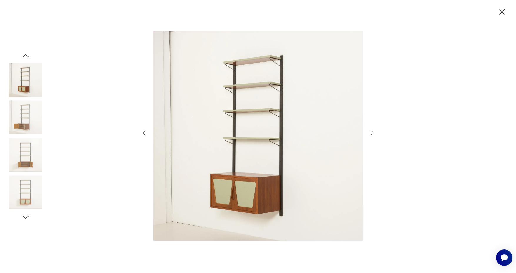
click at [372, 132] on icon "button" at bounding box center [372, 132] width 7 height 7
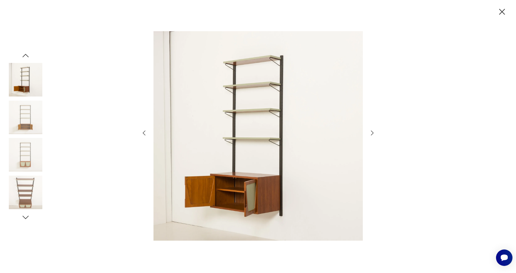
click at [372, 132] on icon "button" at bounding box center [372, 132] width 7 height 7
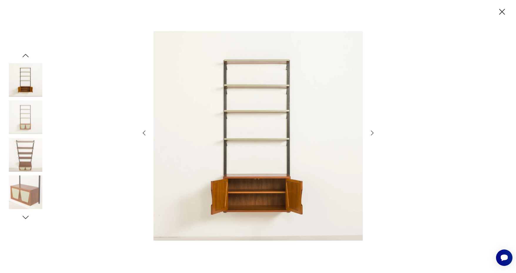
click at [372, 132] on icon "button" at bounding box center [372, 132] width 7 height 7
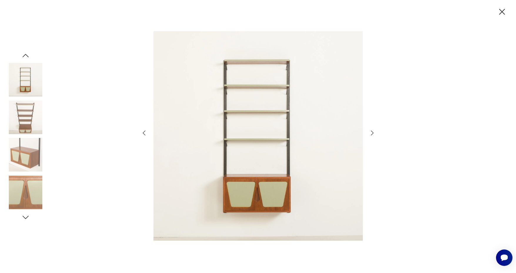
click at [372, 132] on icon "button" at bounding box center [372, 132] width 7 height 7
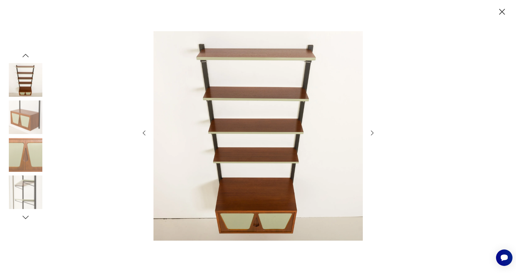
click at [372, 132] on icon "button" at bounding box center [372, 132] width 7 height 7
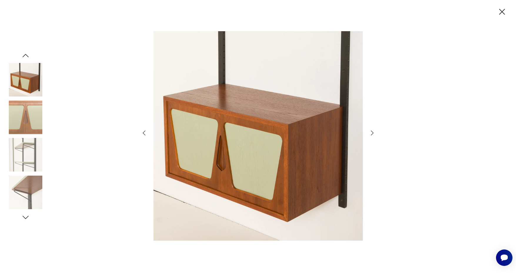
click at [372, 132] on icon "button" at bounding box center [372, 132] width 7 height 7
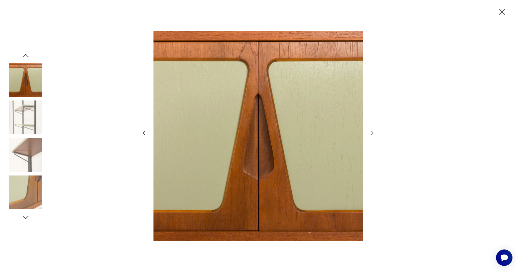
click at [372, 132] on icon "button" at bounding box center [372, 132] width 7 height 7
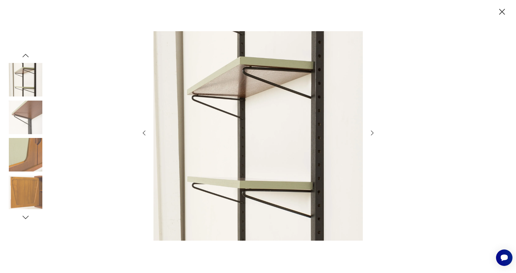
click at [372, 132] on icon "button" at bounding box center [372, 132] width 7 height 7
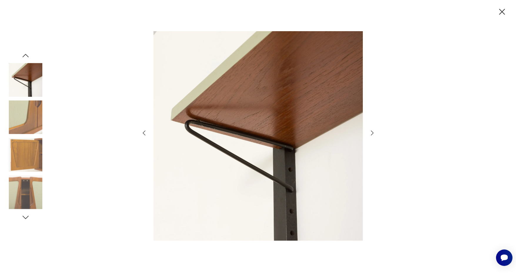
click at [372, 132] on icon "button" at bounding box center [372, 132] width 7 height 7
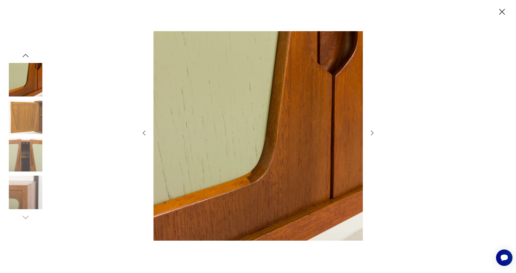
click at [372, 132] on icon "button" at bounding box center [372, 132] width 7 height 7
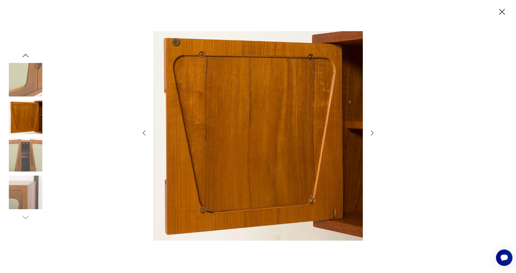
click at [372, 132] on icon "button" at bounding box center [372, 132] width 7 height 7
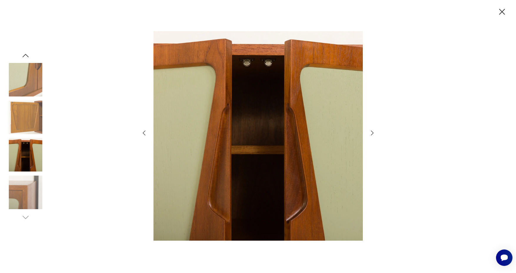
click at [372, 132] on icon "button" at bounding box center [372, 132] width 7 height 7
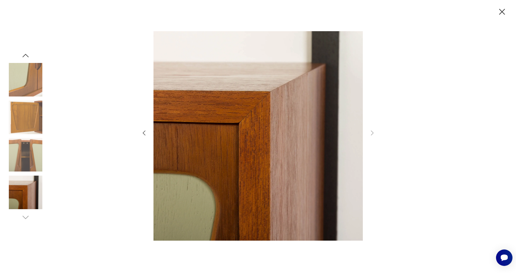
click at [501, 11] on icon "button" at bounding box center [502, 12] width 6 height 6
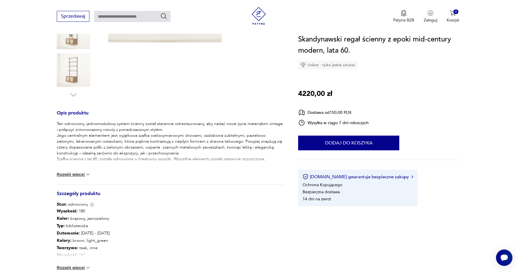
scroll to position [193, 0]
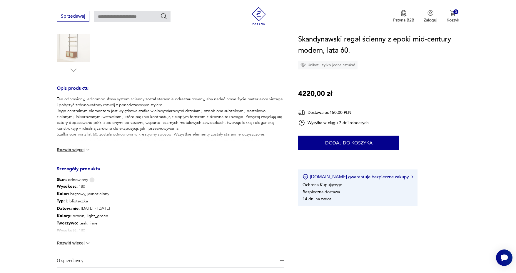
click at [71, 151] on button "Rozwiń więcej" at bounding box center [74, 150] width 34 height 6
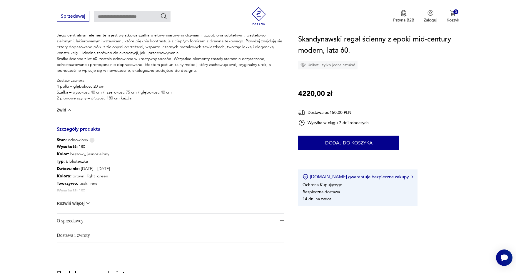
scroll to position [309, 0]
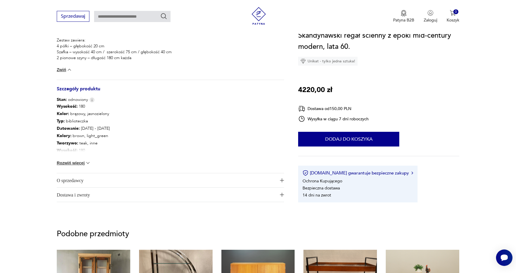
click at [87, 162] on img at bounding box center [88, 163] width 6 height 6
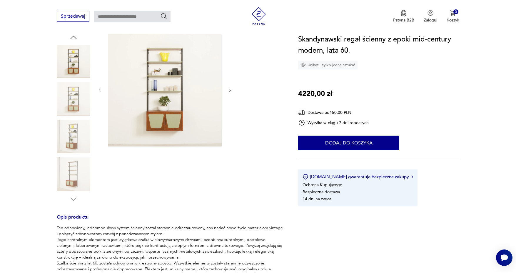
scroll to position [29, 0]
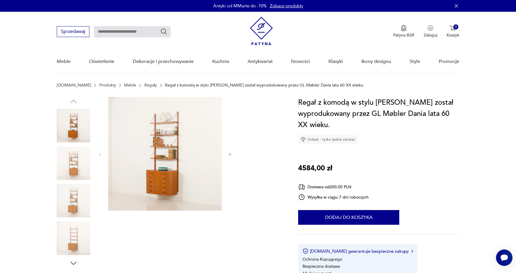
click at [159, 151] on img at bounding box center [164, 153] width 113 height 113
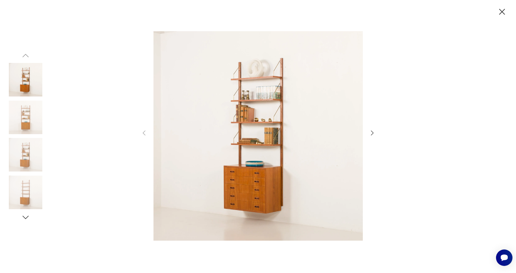
click at [373, 135] on icon "button" at bounding box center [372, 132] width 7 height 7
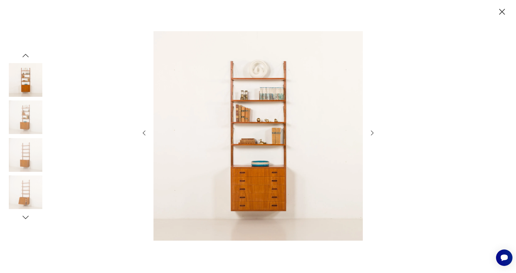
click at [373, 135] on icon "button" at bounding box center [372, 132] width 7 height 7
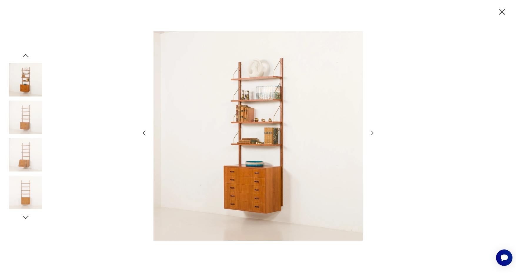
click at [373, 135] on icon "button" at bounding box center [372, 132] width 7 height 7
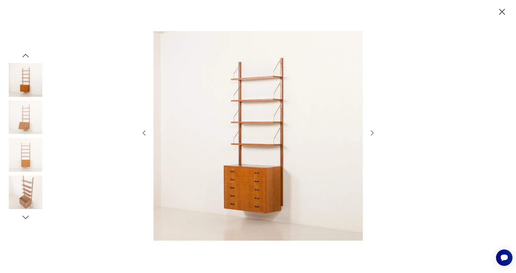
click at [373, 135] on icon "button" at bounding box center [372, 132] width 7 height 7
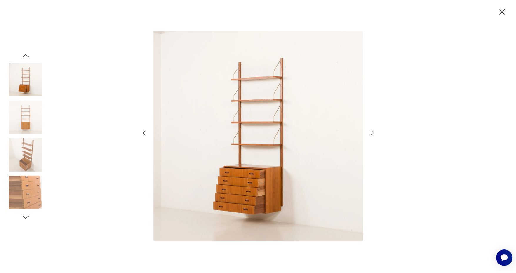
click at [373, 135] on icon "button" at bounding box center [372, 132] width 7 height 7
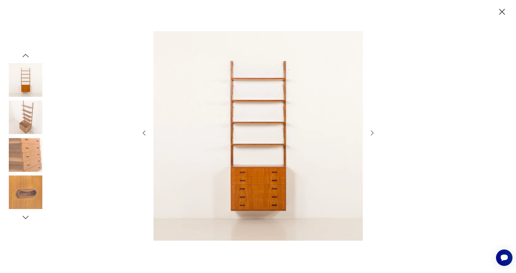
click at [373, 135] on icon "button" at bounding box center [372, 132] width 7 height 7
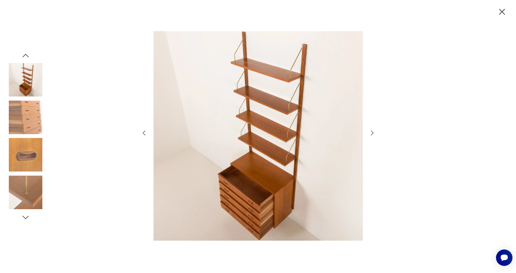
click at [373, 135] on icon "button" at bounding box center [372, 132] width 7 height 7
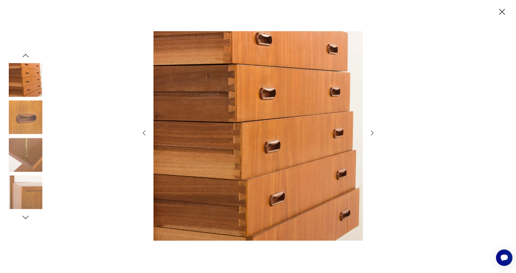
click at [373, 135] on icon "button" at bounding box center [372, 132] width 7 height 7
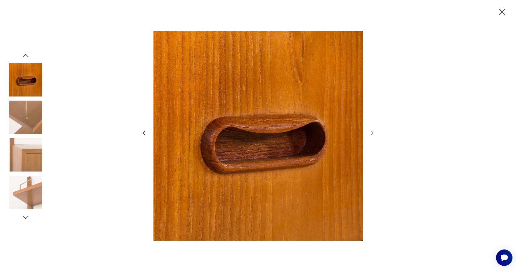
click at [373, 135] on icon "button" at bounding box center [372, 132] width 7 height 7
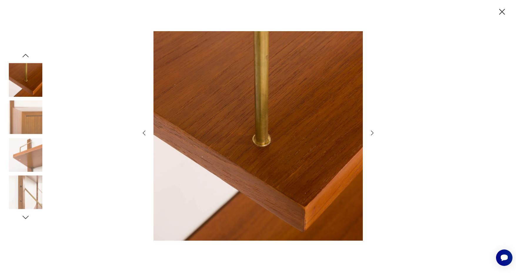
click at [373, 135] on icon "button" at bounding box center [372, 132] width 7 height 7
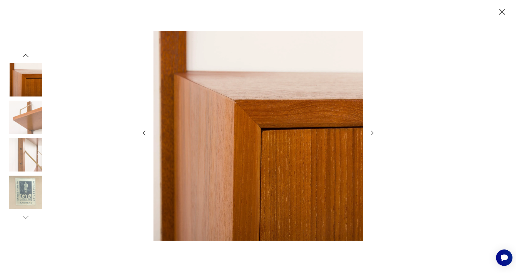
click at [373, 135] on icon "button" at bounding box center [372, 132] width 7 height 7
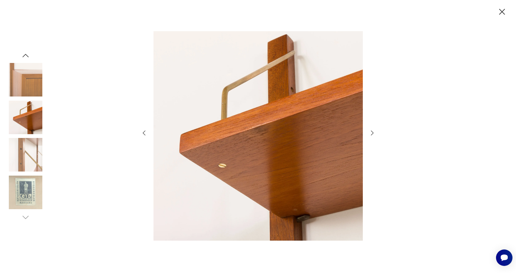
click at [373, 135] on icon "button" at bounding box center [372, 132] width 7 height 7
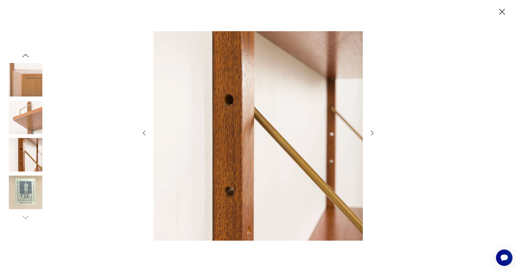
click at [373, 136] on icon "button" at bounding box center [372, 132] width 7 height 7
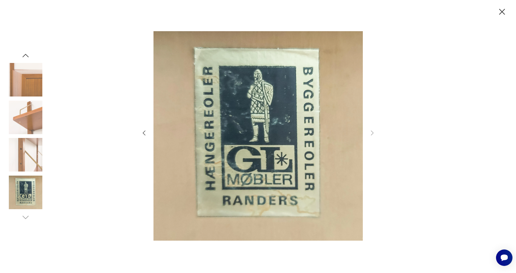
click at [501, 11] on icon "button" at bounding box center [502, 12] width 6 height 6
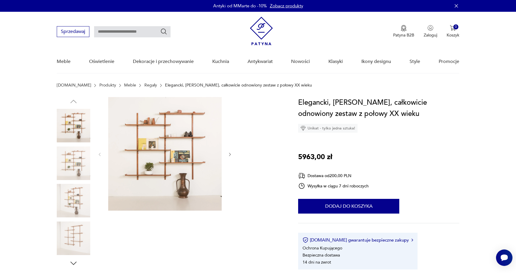
click at [194, 145] on img at bounding box center [164, 153] width 113 height 113
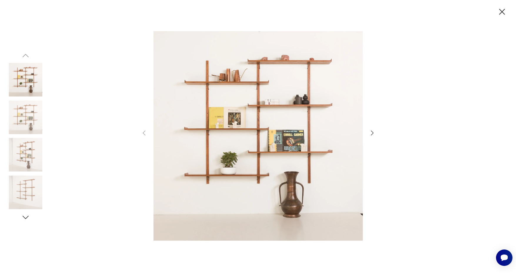
click at [373, 130] on icon "button" at bounding box center [372, 132] width 7 height 7
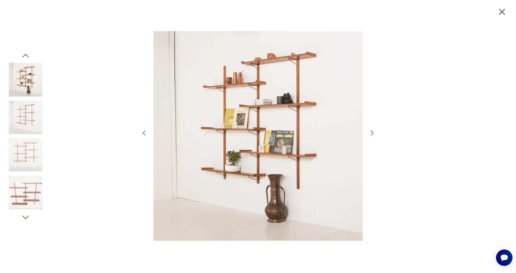
click at [373, 130] on icon "button" at bounding box center [372, 132] width 7 height 7
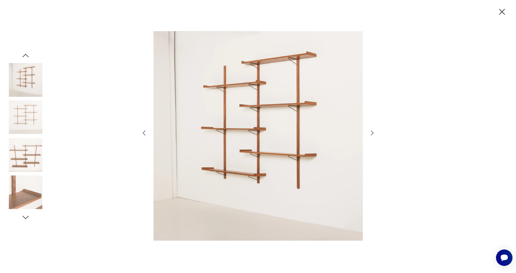
click at [373, 130] on icon "button" at bounding box center [372, 132] width 7 height 7
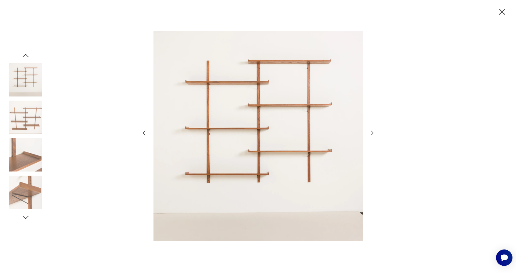
click at [373, 130] on icon "button" at bounding box center [372, 132] width 7 height 7
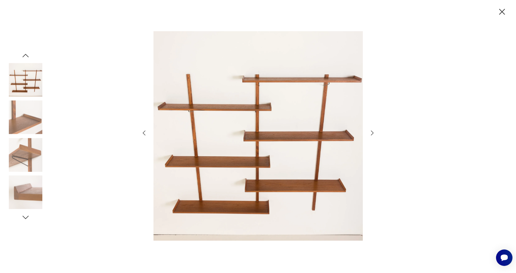
click at [373, 130] on icon "button" at bounding box center [372, 132] width 7 height 7
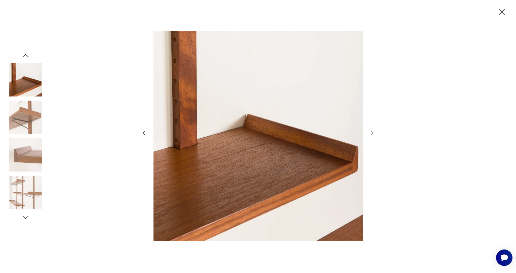
click at [373, 130] on icon "button" at bounding box center [372, 132] width 7 height 7
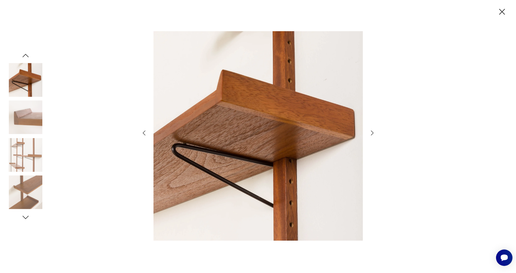
click at [373, 130] on icon "button" at bounding box center [372, 132] width 7 height 7
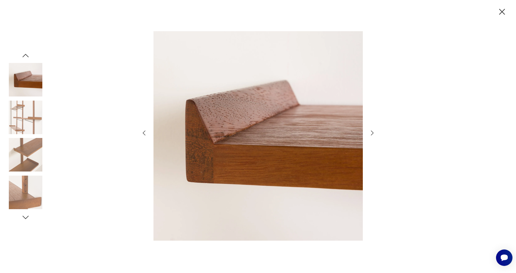
click at [373, 130] on icon "button" at bounding box center [372, 132] width 7 height 7
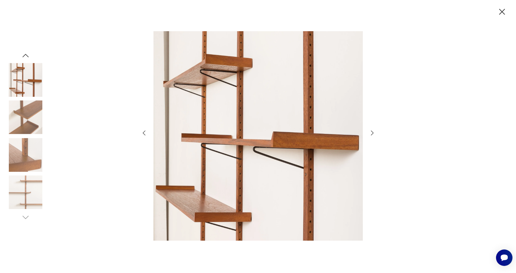
click at [373, 130] on icon "button" at bounding box center [372, 132] width 7 height 7
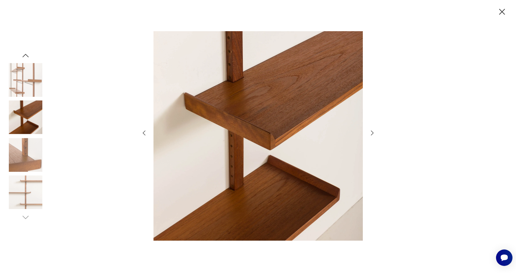
click at [373, 130] on icon "button" at bounding box center [372, 132] width 7 height 7
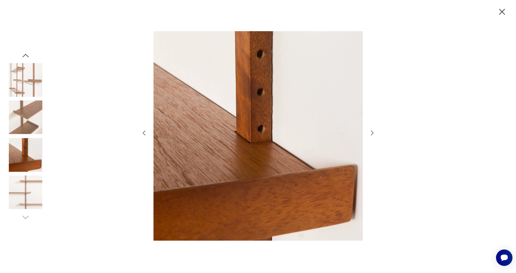
click at [501, 12] on icon "button" at bounding box center [502, 12] width 6 height 6
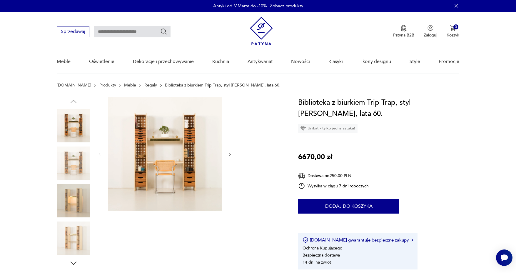
click at [170, 133] on img at bounding box center [164, 153] width 113 height 113
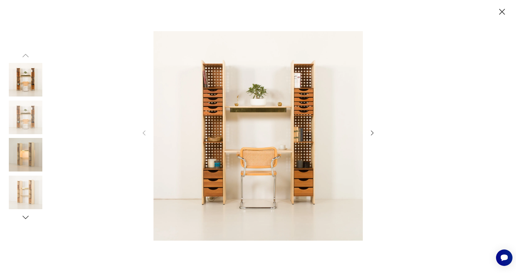
click at [277, 129] on img at bounding box center [257, 136] width 209 height 218
click at [370, 130] on icon "button" at bounding box center [372, 132] width 7 height 7
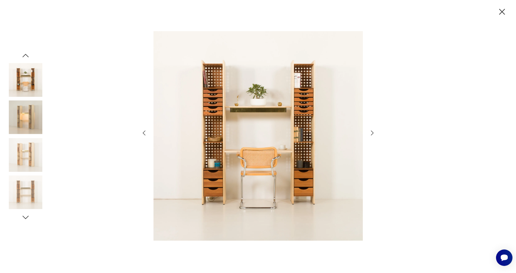
click at [370, 130] on icon "button" at bounding box center [372, 132] width 7 height 7
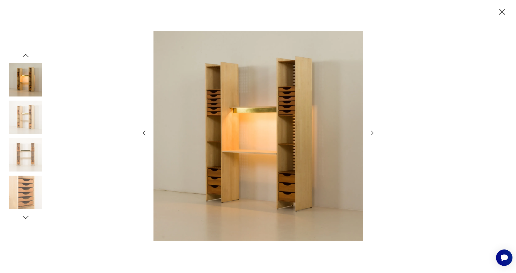
click at [370, 130] on icon "button" at bounding box center [372, 132] width 7 height 7
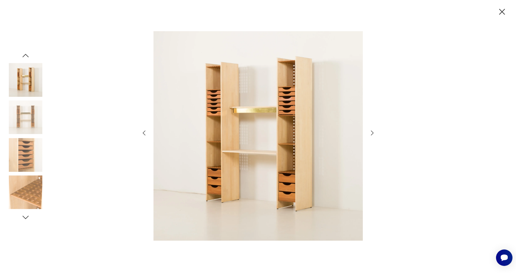
click at [370, 130] on icon "button" at bounding box center [372, 132] width 7 height 7
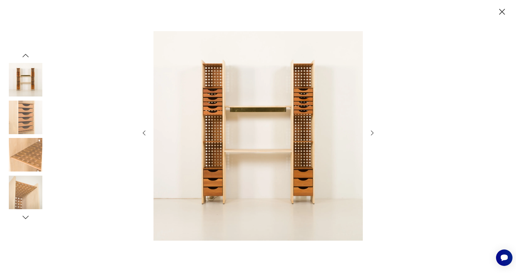
click at [370, 131] on icon "button" at bounding box center [372, 132] width 7 height 7
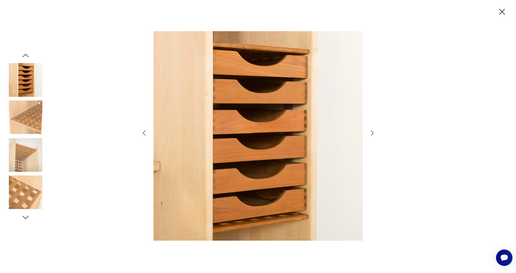
click at [370, 131] on icon "button" at bounding box center [372, 132] width 7 height 7
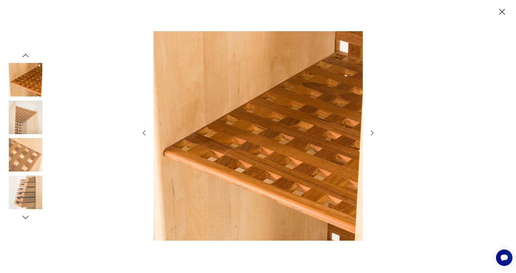
click at [370, 131] on icon "button" at bounding box center [372, 132] width 7 height 7
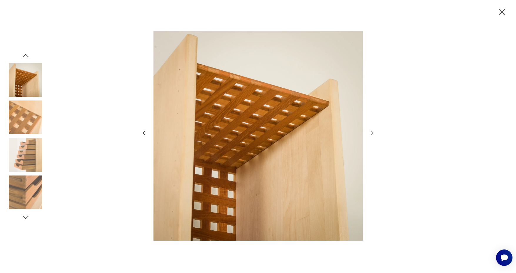
click at [370, 131] on icon "button" at bounding box center [372, 132] width 7 height 7
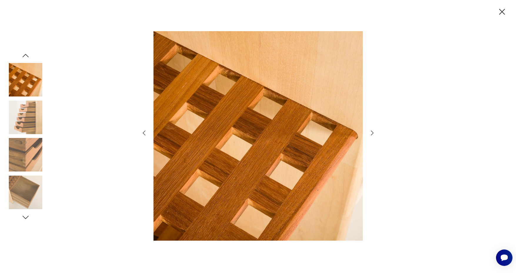
click at [370, 131] on icon "button" at bounding box center [372, 132] width 7 height 7
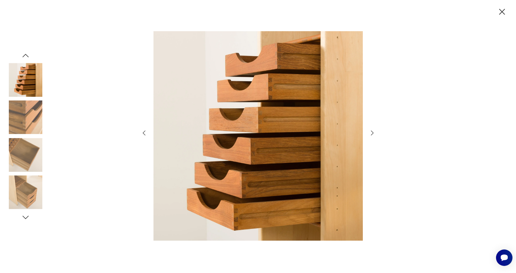
click at [370, 131] on icon "button" at bounding box center [372, 132] width 7 height 7
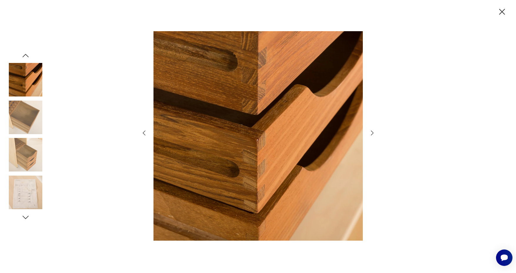
click at [370, 131] on icon "button" at bounding box center [372, 132] width 7 height 7
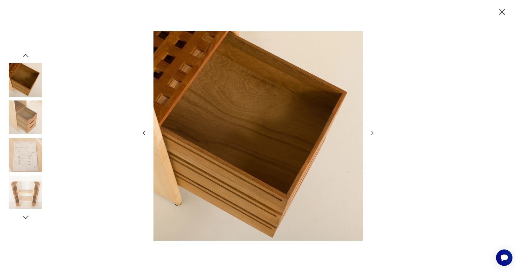
click at [370, 131] on icon "button" at bounding box center [372, 132] width 7 height 7
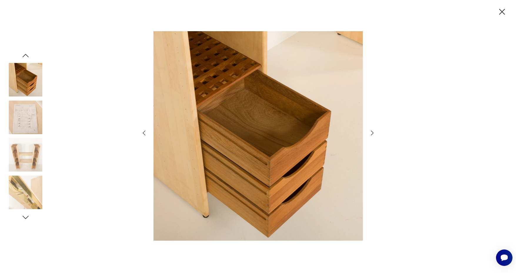
click at [370, 131] on icon "button" at bounding box center [372, 132] width 7 height 7
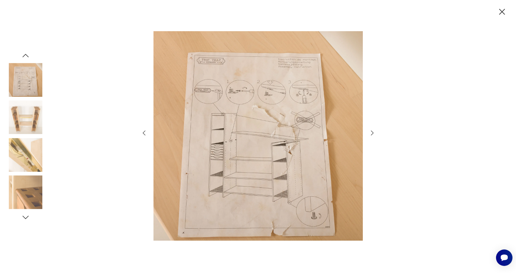
click at [370, 131] on icon "button" at bounding box center [372, 132] width 7 height 7
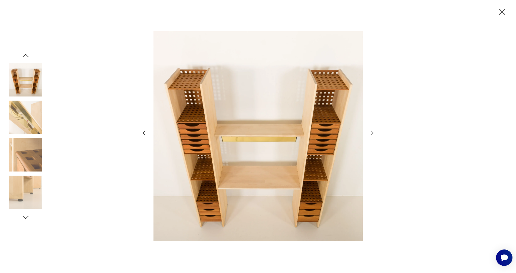
click at [143, 133] on icon "button" at bounding box center [144, 132] width 7 height 7
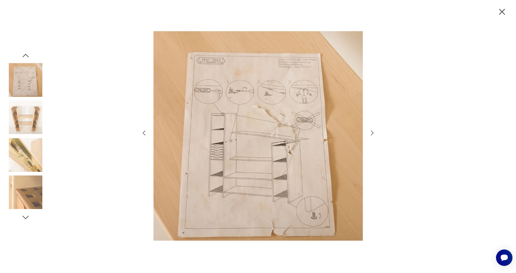
click at [375, 131] on icon "button" at bounding box center [372, 132] width 7 height 7
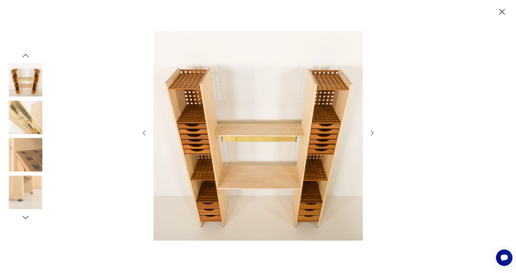
click at [375, 131] on icon "button" at bounding box center [372, 132] width 7 height 7
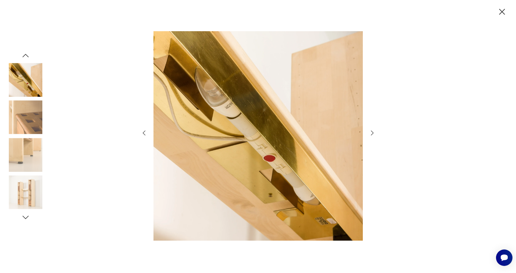
click at [375, 131] on icon "button" at bounding box center [372, 132] width 7 height 7
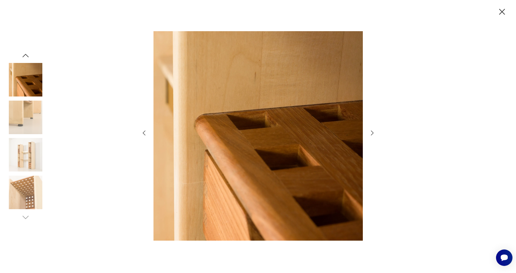
click at [375, 131] on icon "button" at bounding box center [372, 132] width 7 height 7
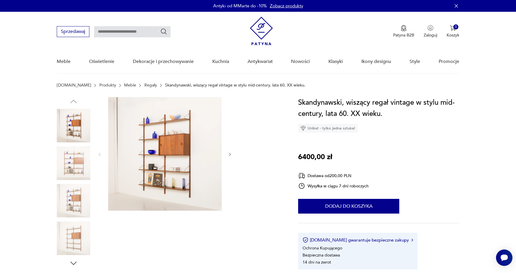
click at [183, 140] on img at bounding box center [164, 153] width 113 height 113
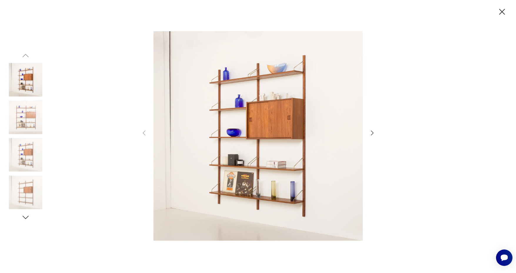
click at [370, 130] on icon "button" at bounding box center [372, 132] width 7 height 7
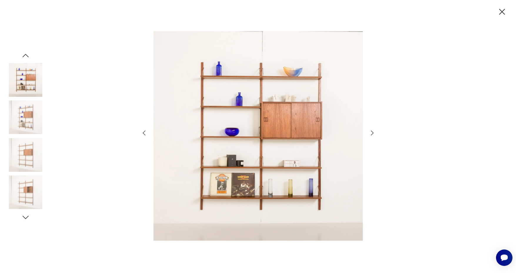
click at [370, 130] on icon "button" at bounding box center [372, 132] width 7 height 7
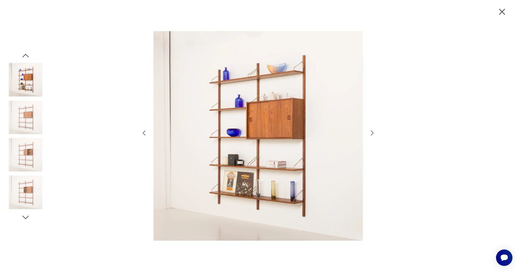
click at [370, 130] on icon "button" at bounding box center [372, 132] width 7 height 7
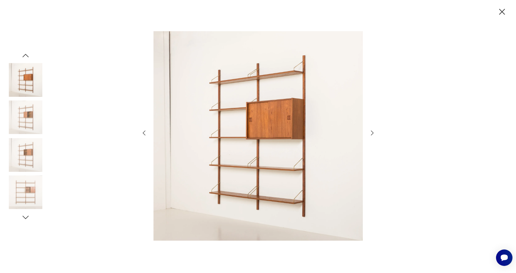
click at [370, 130] on icon "button" at bounding box center [372, 132] width 7 height 7
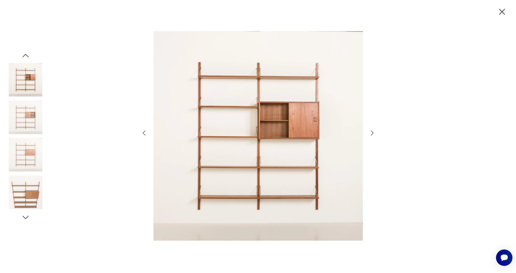
click at [370, 130] on icon "button" at bounding box center [372, 132] width 7 height 7
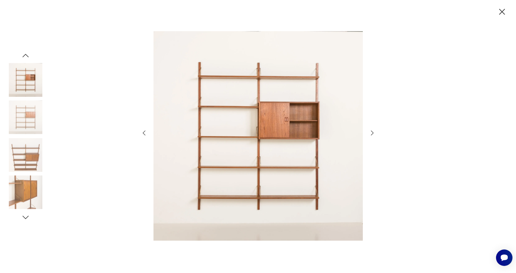
click at [370, 130] on icon "button" at bounding box center [372, 132] width 7 height 7
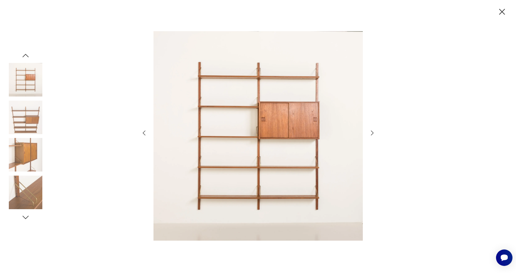
click at [370, 130] on icon "button" at bounding box center [372, 132] width 7 height 7
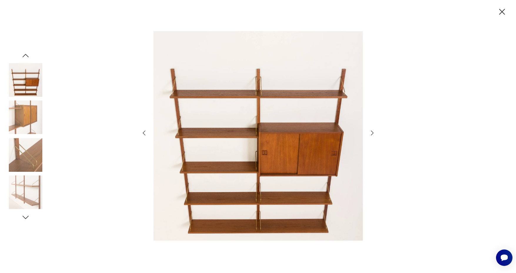
click at [370, 130] on icon "button" at bounding box center [372, 132] width 7 height 7
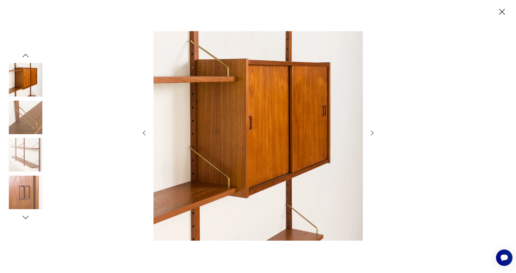
click at [370, 130] on icon "button" at bounding box center [372, 132] width 7 height 7
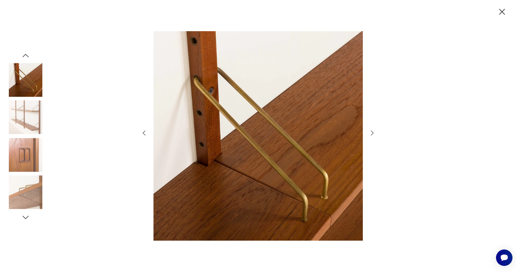
click at [370, 130] on icon "button" at bounding box center [372, 132] width 7 height 7
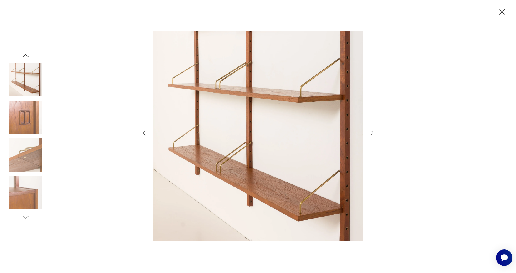
click at [370, 130] on icon "button" at bounding box center [372, 132] width 7 height 7
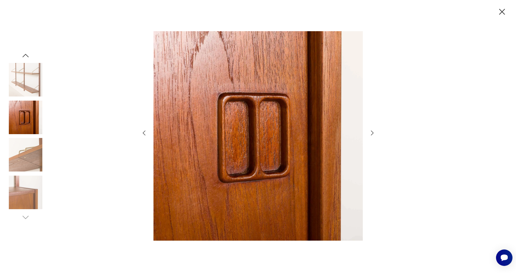
click at [370, 130] on icon "button" at bounding box center [372, 132] width 7 height 7
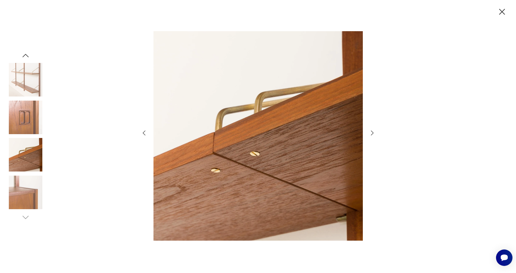
click at [370, 130] on icon "button" at bounding box center [372, 132] width 7 height 7
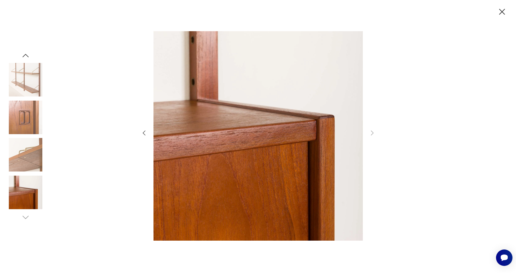
click at [498, 14] on icon "button" at bounding box center [502, 12] width 10 height 10
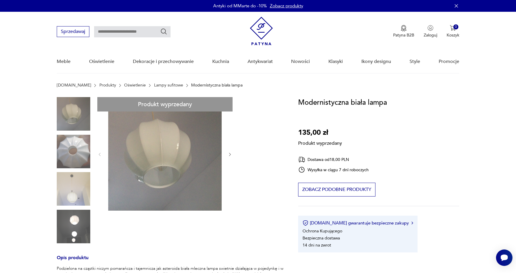
click at [73, 117] on div "Produkt wyprzedany Opis produktu Podzielona na cząstki niczym pomarańcza i taje…" at bounding box center [170, 233] width 227 height 272
click at [187, 154] on div "Produkt wyprzedany Opis produktu Podzielona na cząstki niczym pomarańcza i taje…" at bounding box center [170, 233] width 227 height 272
click at [184, 111] on div "Produkt wyprzedany Opis produktu Podzielona na cząstki niczym pomarańcza i taje…" at bounding box center [170, 233] width 227 height 272
click at [227, 152] on div "Produkt wyprzedany Opis produktu Podzielona na cząstki niczym pomarańcza i taje…" at bounding box center [170, 233] width 227 height 272
click at [232, 154] on div "Produkt wyprzedany Opis produktu Podzielona na cząstki niczym pomarańcza i taje…" at bounding box center [170, 233] width 227 height 272
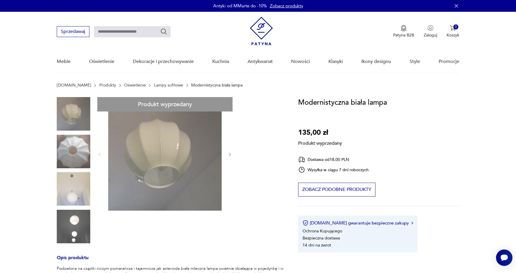
click at [73, 189] on div "Produkt wyprzedany Opis produktu Podzielona na cząstki niczym pomarańcza i taje…" at bounding box center [170, 233] width 227 height 272
click at [72, 219] on div "Produkt wyprzedany Opis produktu Podzielona na cząstki niczym pomarańcza i taje…" at bounding box center [170, 233] width 227 height 272
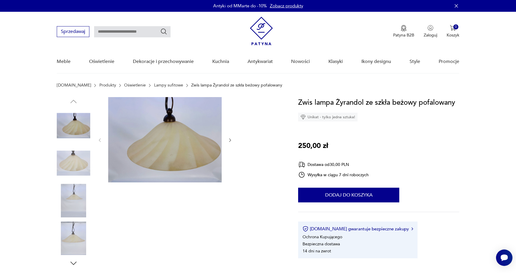
click at [179, 138] on img at bounding box center [164, 139] width 113 height 85
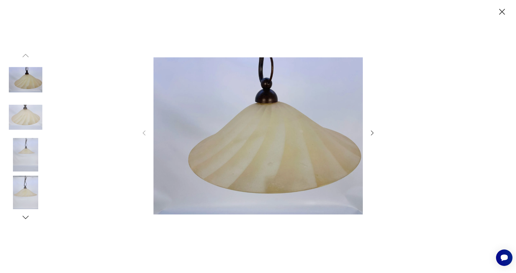
click at [372, 134] on icon "button" at bounding box center [372, 132] width 7 height 7
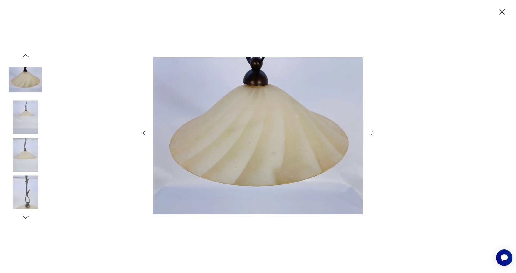
click at [372, 134] on icon "button" at bounding box center [372, 132] width 7 height 7
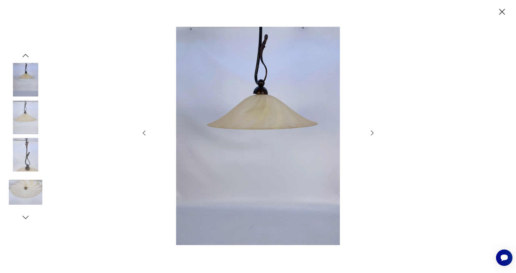
click at [372, 134] on icon "button" at bounding box center [372, 132] width 7 height 7
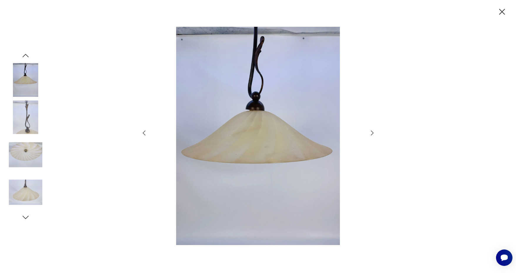
click at [372, 134] on icon "button" at bounding box center [372, 132] width 7 height 7
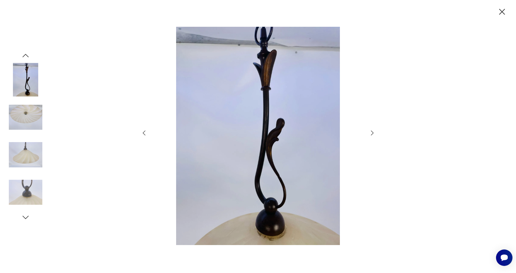
click at [372, 134] on icon "button" at bounding box center [372, 132] width 7 height 7
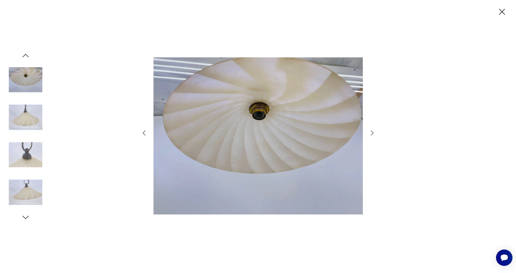
click at [372, 134] on icon "button" at bounding box center [372, 132] width 7 height 7
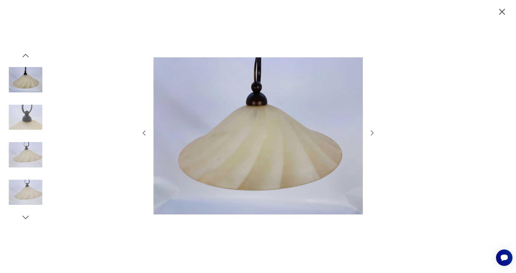
click at [372, 134] on icon "button" at bounding box center [372, 132] width 7 height 7
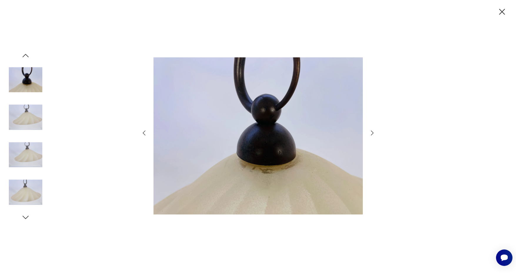
click at [372, 134] on icon "button" at bounding box center [372, 132] width 7 height 7
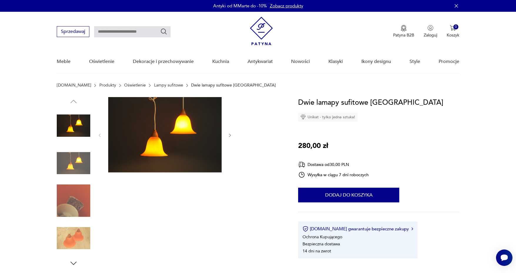
click at [72, 123] on img at bounding box center [74, 126] width 34 height 34
click at [195, 138] on img at bounding box center [164, 134] width 113 height 75
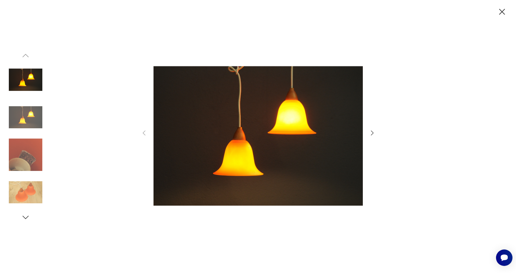
click at [372, 132] on icon "button" at bounding box center [372, 132] width 7 height 7
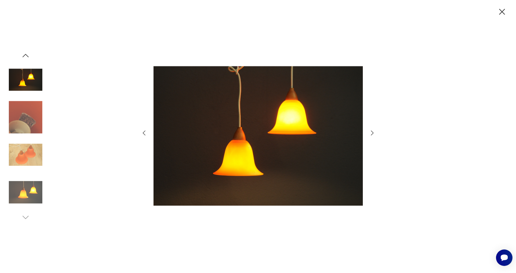
click at [372, 132] on icon "button" at bounding box center [372, 132] width 7 height 7
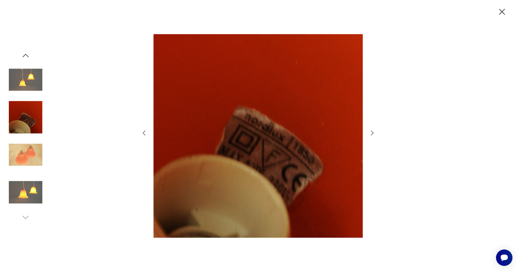
click at [372, 132] on icon "button" at bounding box center [372, 132] width 7 height 7
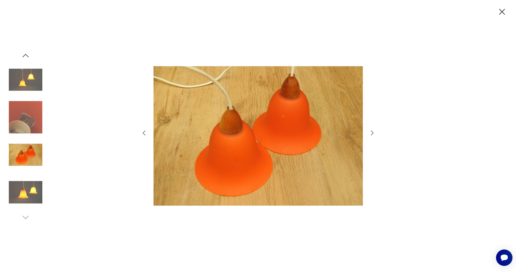
click at [372, 132] on icon "button" at bounding box center [372, 132] width 7 height 7
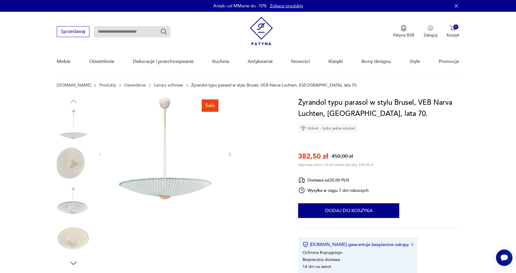
click at [171, 178] on img at bounding box center [164, 153] width 113 height 113
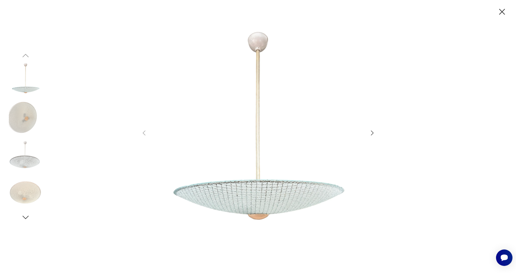
click at [372, 133] on icon "button" at bounding box center [372, 132] width 7 height 7
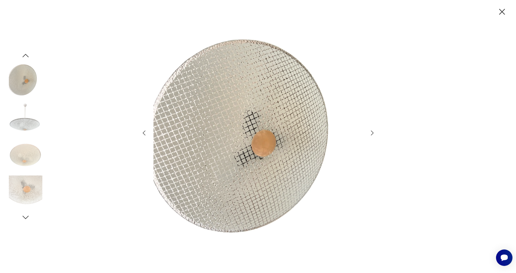
click at [372, 133] on icon "button" at bounding box center [372, 132] width 7 height 7
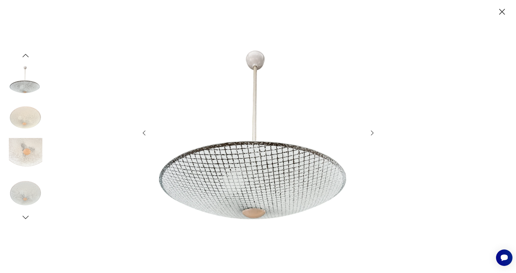
click at [372, 133] on icon "button" at bounding box center [372, 132] width 7 height 7
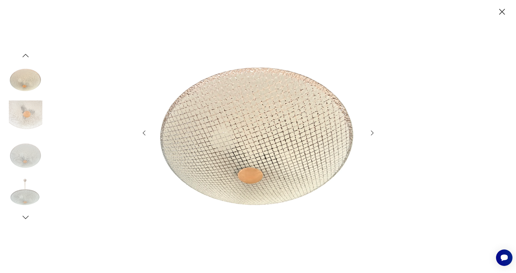
click at [372, 133] on icon "button" at bounding box center [372, 132] width 7 height 7
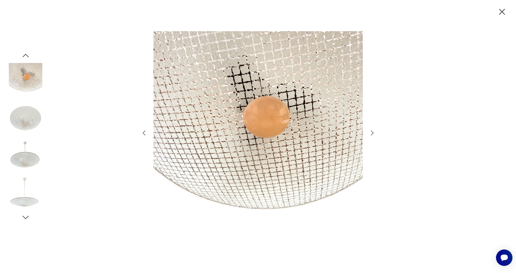
click at [372, 133] on icon "button" at bounding box center [372, 132] width 7 height 7
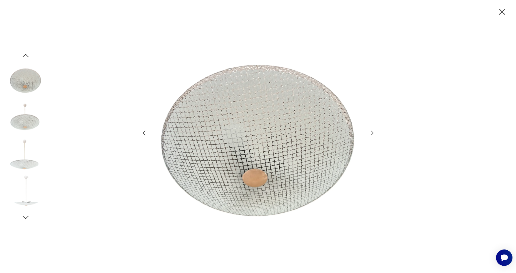
click at [372, 133] on icon "button" at bounding box center [372, 132] width 7 height 7
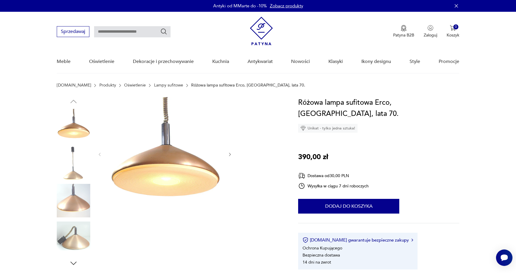
click at [230, 153] on icon "button" at bounding box center [230, 154] width 5 height 5
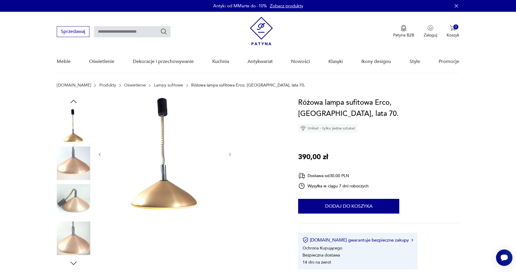
click at [230, 153] on icon "button" at bounding box center [230, 154] width 5 height 5
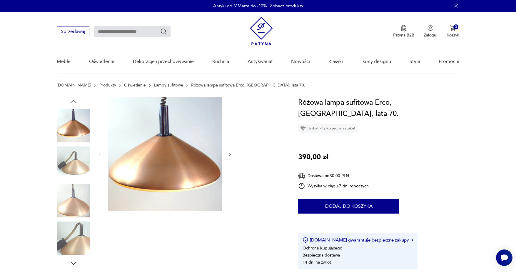
click at [230, 153] on icon "button" at bounding box center [230, 154] width 5 height 5
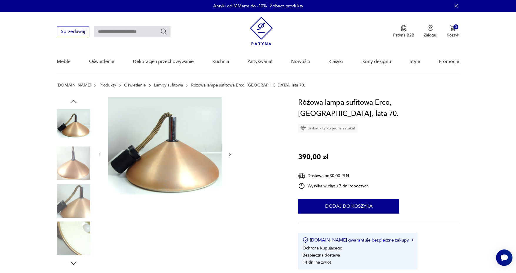
click at [230, 153] on icon "button" at bounding box center [230, 154] width 5 height 5
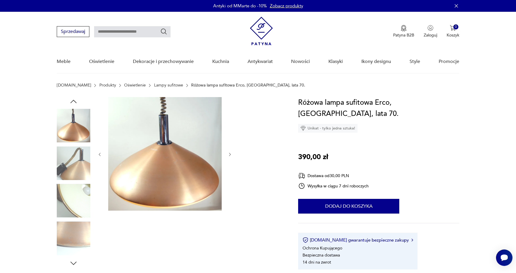
click at [230, 153] on icon "button" at bounding box center [230, 154] width 5 height 5
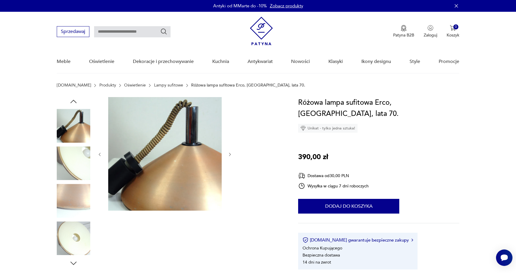
click at [230, 153] on icon "button" at bounding box center [230, 154] width 5 height 5
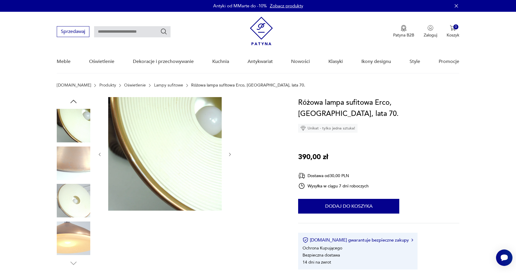
click at [230, 153] on icon "button" at bounding box center [230, 154] width 5 height 5
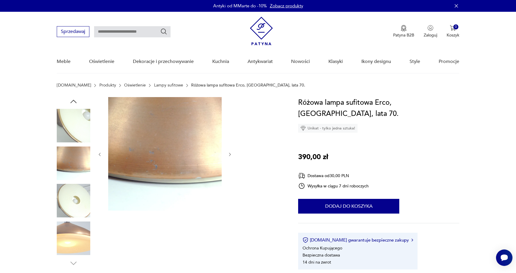
click at [230, 153] on icon "button" at bounding box center [230, 154] width 5 height 5
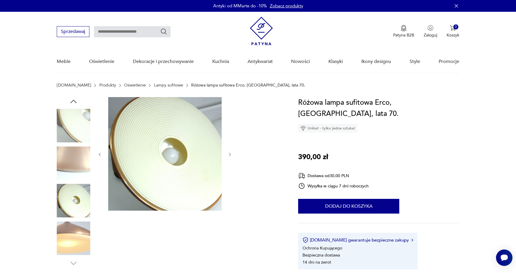
click at [230, 153] on icon "button" at bounding box center [230, 154] width 5 height 5
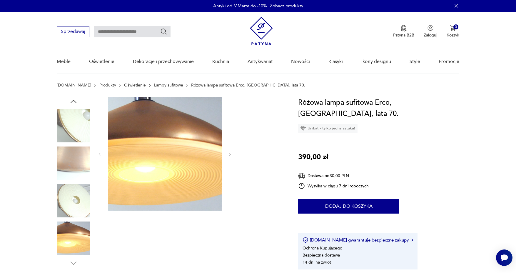
click at [102, 153] on icon "button" at bounding box center [99, 154] width 5 height 5
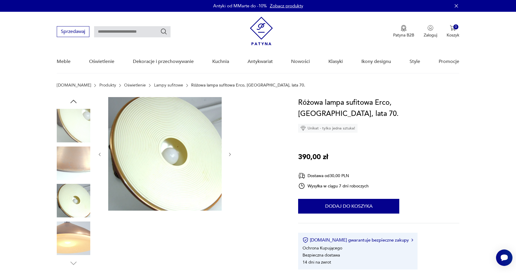
click at [102, 153] on icon "button" at bounding box center [99, 154] width 5 height 5
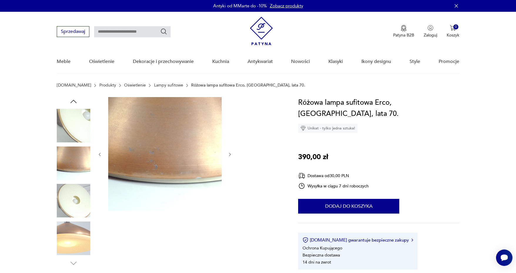
click at [102, 153] on icon "button" at bounding box center [99, 154] width 5 height 5
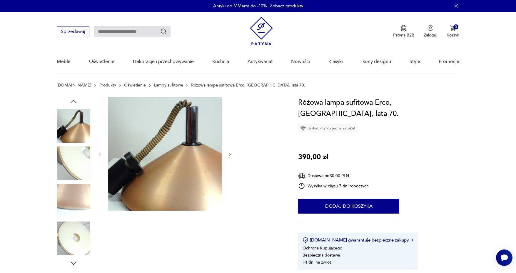
click at [102, 153] on icon "button" at bounding box center [99, 154] width 5 height 5
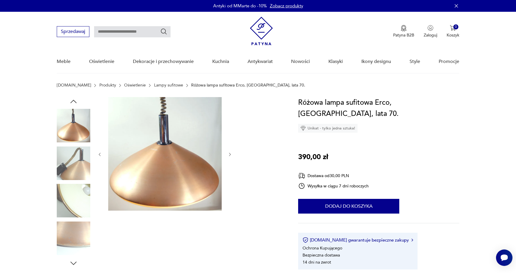
click at [102, 153] on icon "button" at bounding box center [99, 154] width 5 height 5
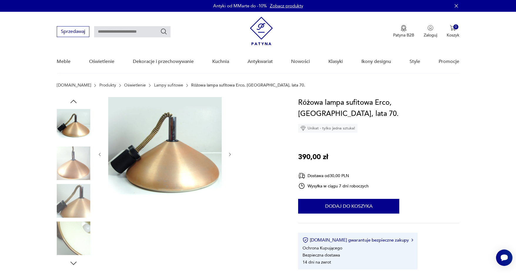
click at [102, 153] on icon "button" at bounding box center [99, 154] width 5 height 5
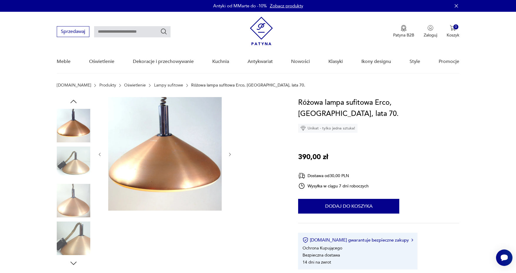
click at [102, 153] on icon "button" at bounding box center [99, 154] width 5 height 5
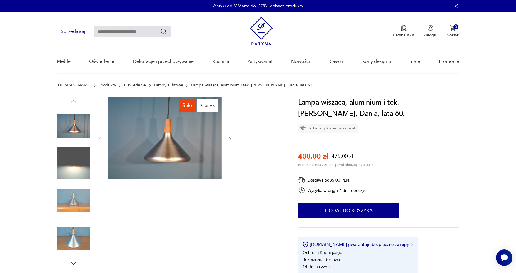
click at [169, 146] on img at bounding box center [164, 138] width 113 height 82
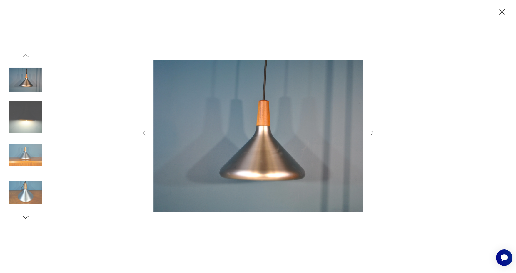
click at [373, 132] on icon "button" at bounding box center [372, 132] width 7 height 7
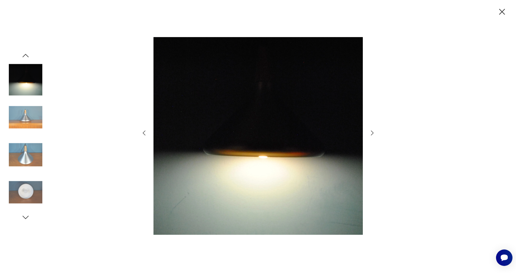
click at [373, 132] on icon "button" at bounding box center [372, 132] width 7 height 7
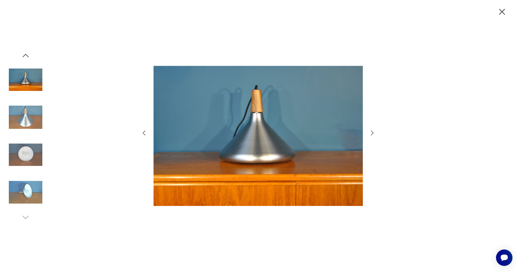
click at [373, 132] on icon "button" at bounding box center [372, 132] width 7 height 7
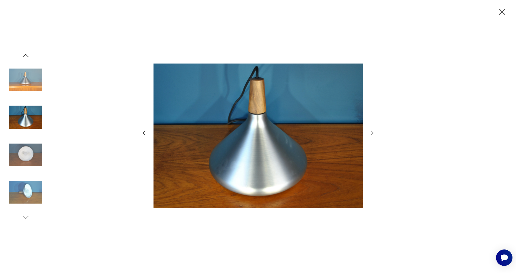
click at [373, 132] on icon "button" at bounding box center [372, 132] width 7 height 7
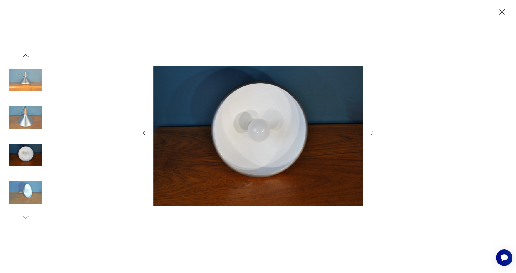
click at [373, 132] on icon "button" at bounding box center [372, 132] width 7 height 7
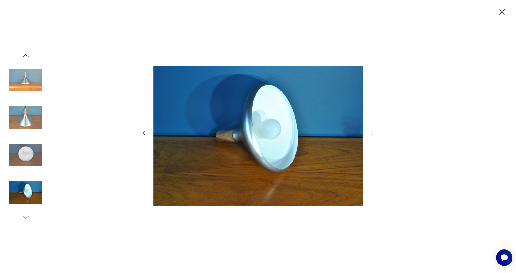
click at [143, 133] on icon "button" at bounding box center [144, 133] width 3 height 5
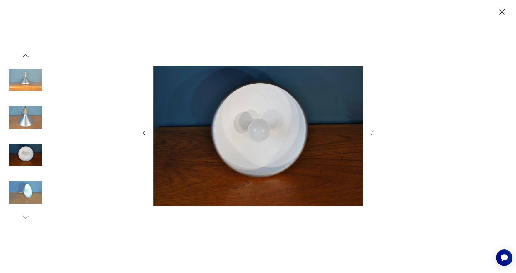
click at [143, 133] on icon "button" at bounding box center [144, 133] width 3 height 5
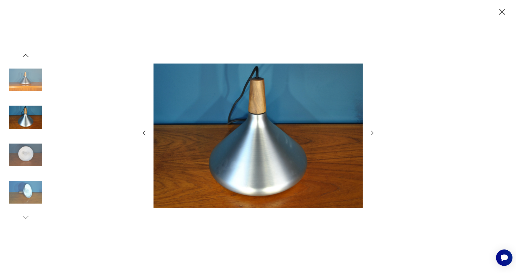
click at [143, 133] on icon "button" at bounding box center [144, 133] width 3 height 5
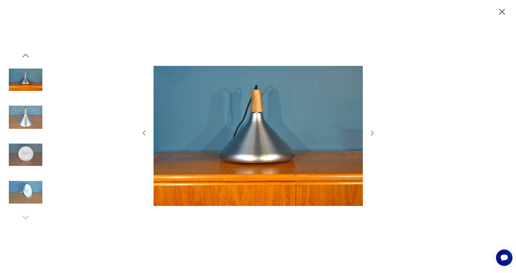
click at [143, 133] on icon "button" at bounding box center [144, 133] width 3 height 5
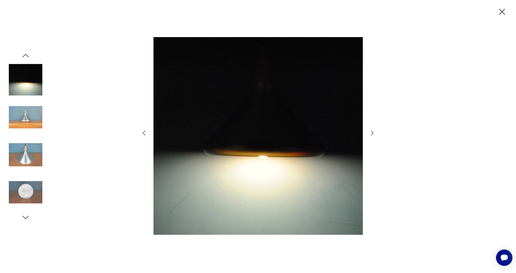
click at [143, 133] on icon "button" at bounding box center [144, 133] width 3 height 5
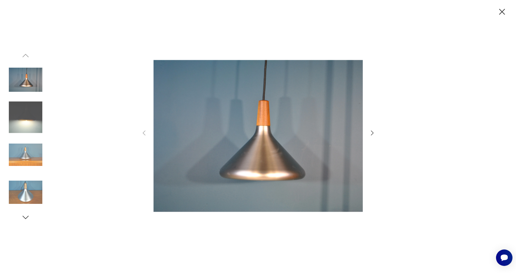
click at [502, 11] on icon "button" at bounding box center [502, 12] width 10 height 10
